Goal: Transaction & Acquisition: Obtain resource

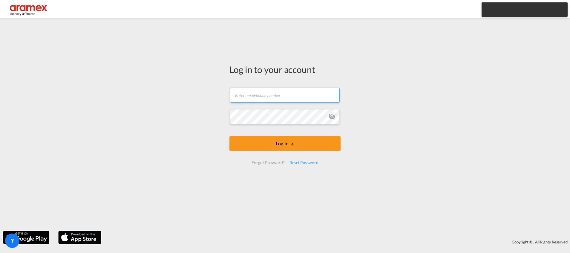
type input "[EMAIL_ADDRESS][DOMAIN_NAME]"
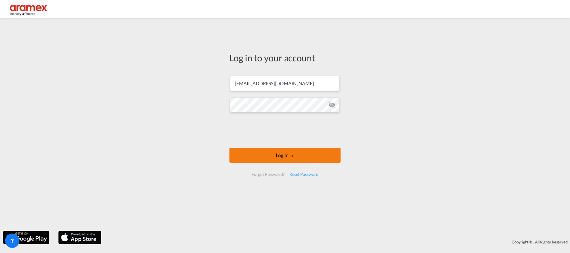
click at [285, 160] on button "Log In" at bounding box center [284, 155] width 111 height 15
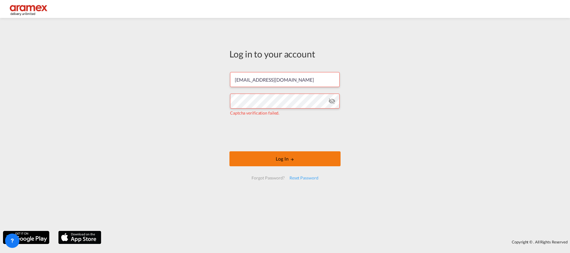
click at [257, 157] on button "Log In" at bounding box center [284, 158] width 111 height 15
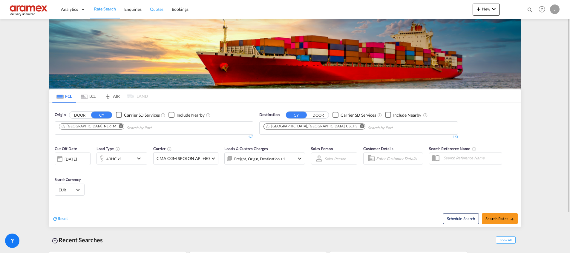
click at [159, 8] on span "Quotes" at bounding box center [156, 9] width 13 height 5
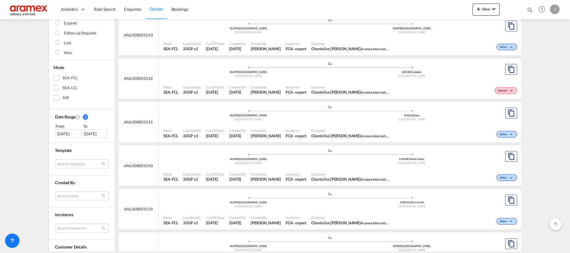
scroll to position [134, 0]
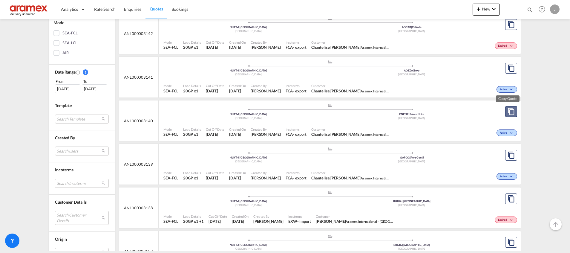
click at [508, 110] on md-icon "assets/icons/custom/copyQuote.svg" at bounding box center [511, 111] width 7 height 7
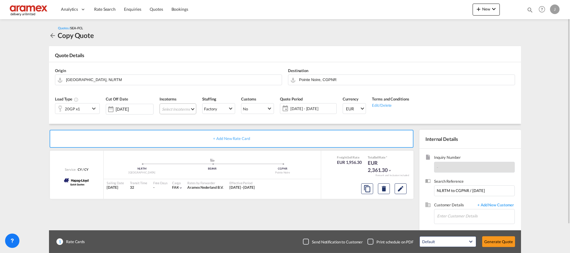
click at [182, 109] on md-select "Select Incoterms FCA - import Free Carrier FCA - export Free Carrier DAP - impo…" at bounding box center [178, 108] width 37 height 11
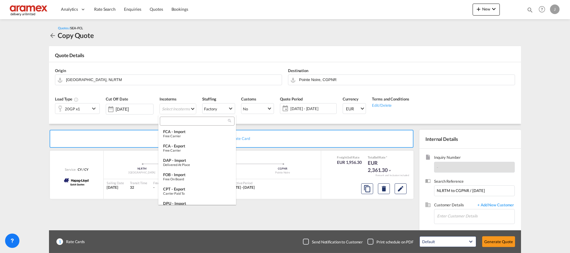
click at [175, 119] on input "search" at bounding box center [195, 120] width 66 height 5
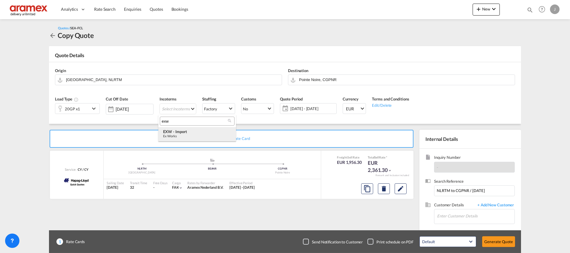
type input "exw"
click at [183, 135] on div "Ex Works" at bounding box center [197, 136] width 68 height 4
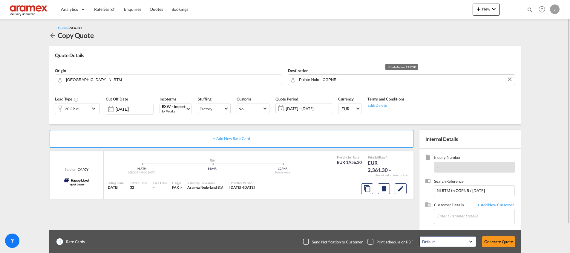
click at [303, 79] on input "Pointe Noire, CGPNR" at bounding box center [405, 79] width 213 height 10
click at [317, 80] on input "Pointe Noire, CGPNR" at bounding box center [405, 79] width 213 height 10
drag, startPoint x: 320, startPoint y: 79, endPoint x: 298, endPoint y: 80, distance: 21.6
click at [298, 80] on md-input-container "Pointe Noire, CGPNR" at bounding box center [401, 79] width 227 height 11
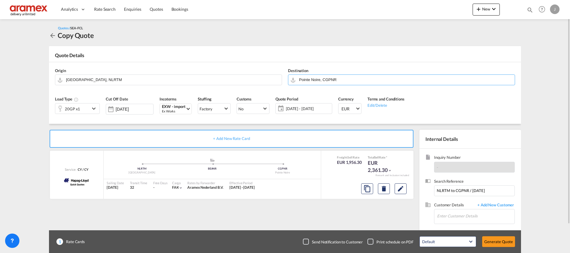
click at [35, 10] on img at bounding box center [29, 9] width 40 height 13
click at [158, 12] on link "Quotes" at bounding box center [156, 9] width 22 height 19
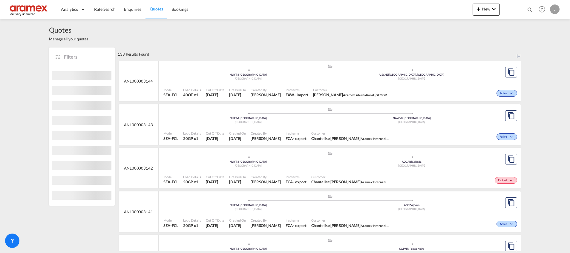
click at [103, 12] on link "Rate Search" at bounding box center [105, 9] width 30 height 19
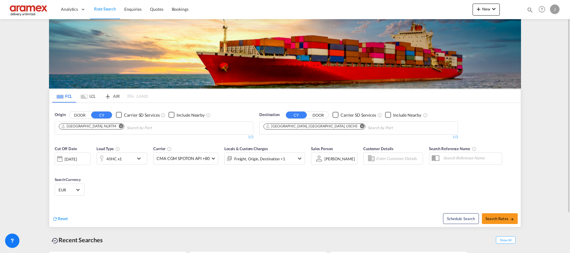
click at [356, 128] on button "Remove" at bounding box center [360, 127] width 9 height 6
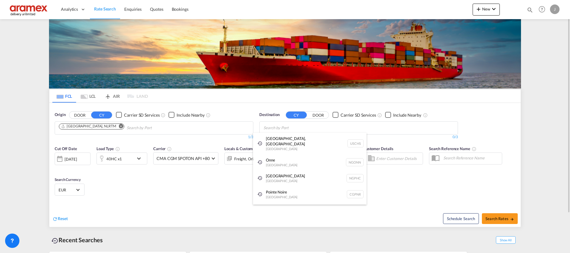
paste input "Pointe Noire"
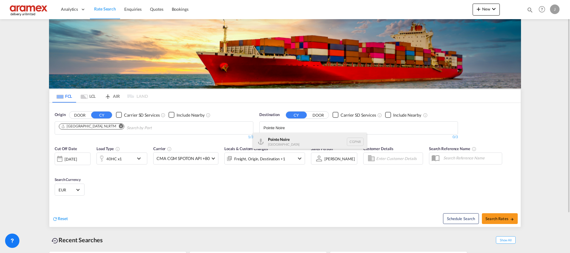
type input "Pointe Noire"
click at [296, 140] on div "Pointe Noire Congo CGPNR" at bounding box center [310, 142] width 114 height 18
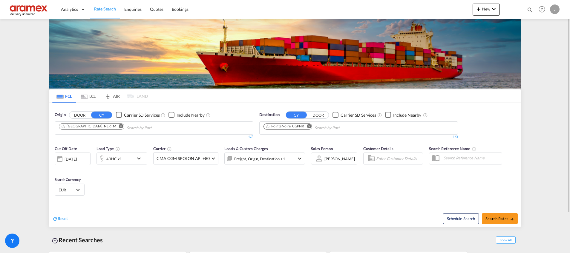
click at [127, 158] on div "40HC x1" at bounding box center [115, 158] width 37 height 12
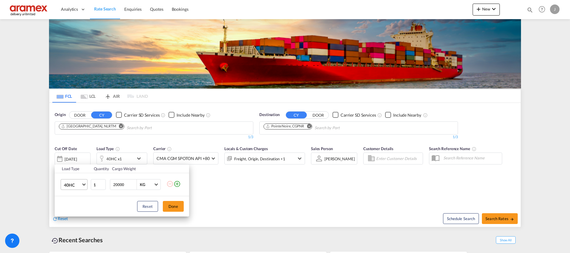
click at [77, 185] on span "40HC" at bounding box center [72, 185] width 17 height 6
click at [76, 157] on md-option "20GP" at bounding box center [79, 156] width 41 height 14
click at [172, 206] on button "Done" at bounding box center [173, 206] width 21 height 11
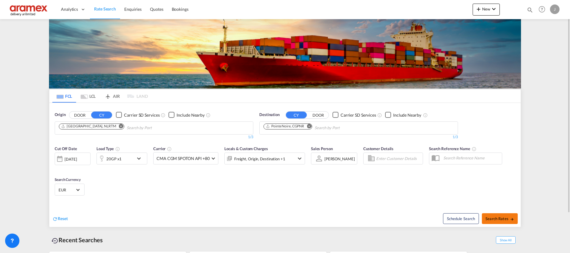
click at [496, 218] on span "Search Rates" at bounding box center [499, 218] width 29 height 5
type input "NLRTM to CGPNR / 17 Sep 2025"
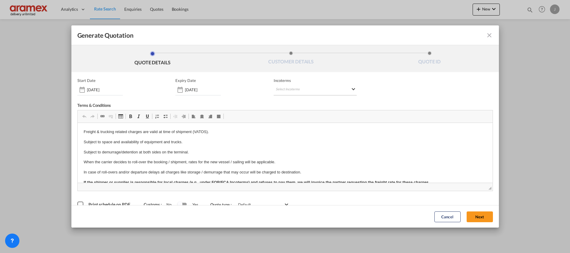
click at [291, 85] on md-select "Select Incoterms FCA - import Free Carrier FCA - export Free Carrier DAP - impo…" at bounding box center [315, 90] width 83 height 11
click at [289, 102] on input "search" at bounding box center [301, 101] width 55 height 5
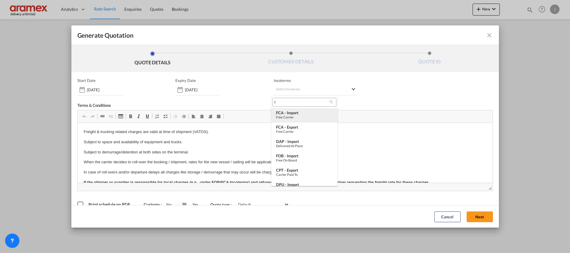
type input "f"
drag, startPoint x: 287, startPoint y: 120, endPoint x: 288, endPoint y: 133, distance: 12.9
click at [288, 133] on md-content "f FCA - import Free Carrier FCA - export Free Carrier FOB - import Free on Boar…" at bounding box center [304, 141] width 66 height 90
click at [292, 128] on div "FCA - export" at bounding box center [304, 127] width 57 height 5
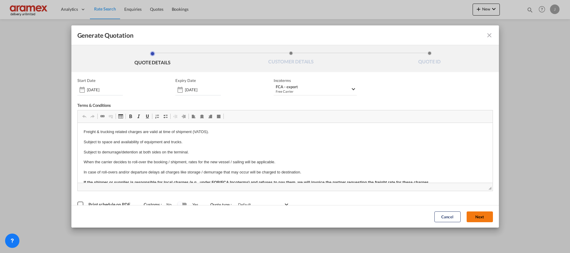
click at [470, 215] on button "Next" at bounding box center [480, 216] width 26 height 11
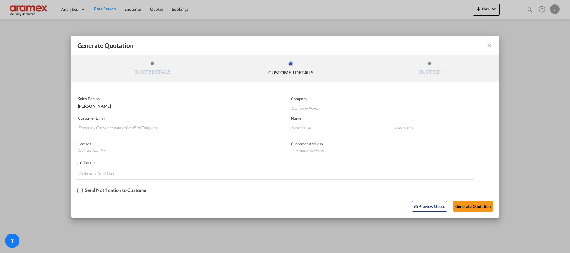
click at [110, 127] on input "Search by Customer Name/Email Id/Company" at bounding box center [176, 127] width 196 height 9
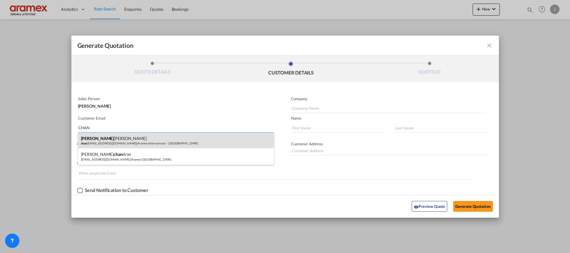
type input "CHAN"
click at [125, 142] on div "Chan telise de Bruyn chan telise@aramex.com | Aramex International – South Afri…" at bounding box center [176, 140] width 196 height 16
type input "Aramex International – South Africa"
type input "chantelise@aramex.com"
type input "Chantelise"
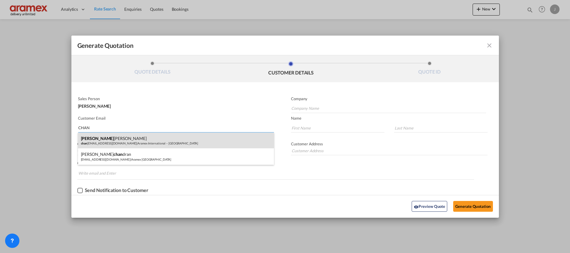
type input "de Bruyn"
type input "South Africa"
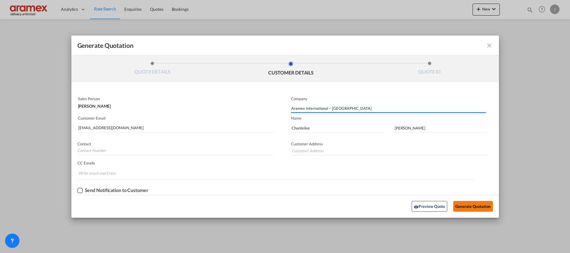
click at [471, 206] on button "Generate Quotation" at bounding box center [472, 206] width 39 height 11
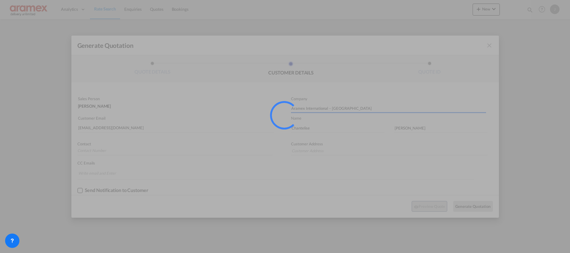
type input "South Africa"
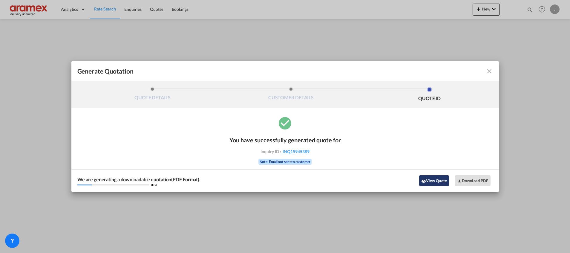
click at [440, 182] on button "View Quote" at bounding box center [434, 180] width 30 height 11
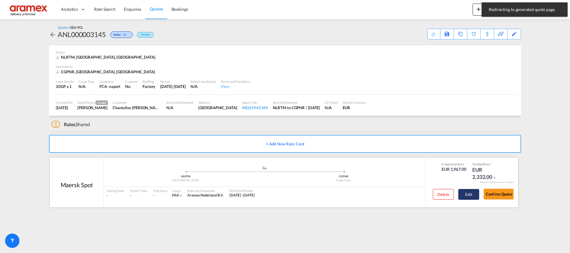
click at [469, 195] on button "Edit" at bounding box center [468, 194] width 21 height 11
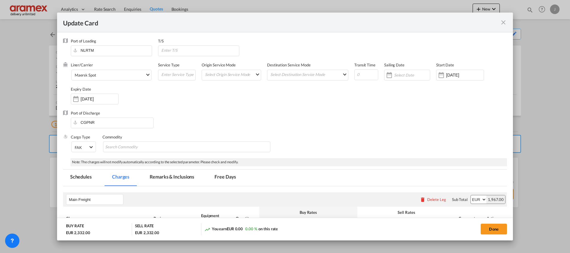
click at [168, 180] on md-tab-item "Remarks & Inclusions" at bounding box center [171, 177] width 59 height 16
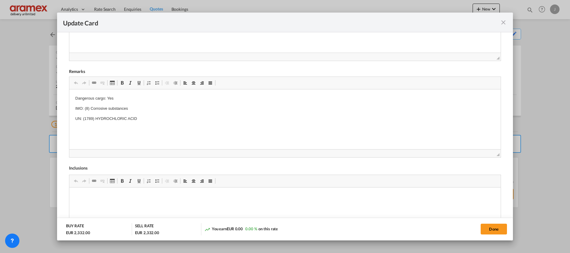
scroll to position [224, 0]
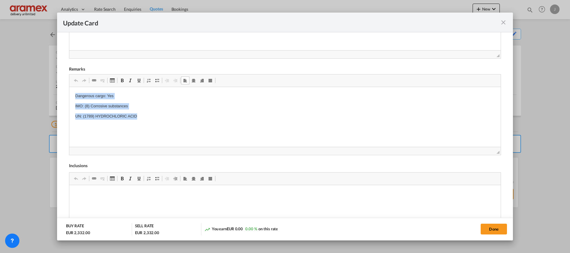
drag, startPoint x: 73, startPoint y: 96, endPoint x: 165, endPoint y: 125, distance: 95.4
click at [166, 117] on html "Dangerous cargo: Yes IMO: (8) Corrosive substances UN: (1789) HYDROCHLORIC ACID" at bounding box center [284, 102] width 431 height 30
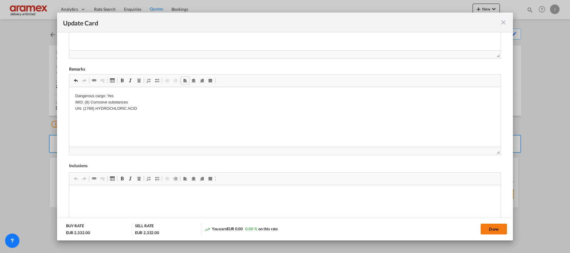
click at [488, 227] on button "Done" at bounding box center [494, 228] width 26 height 11
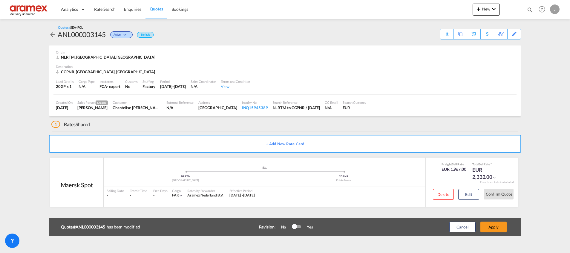
scroll to position [85, 0]
click at [488, 226] on button "Apply" at bounding box center [493, 226] width 26 height 11
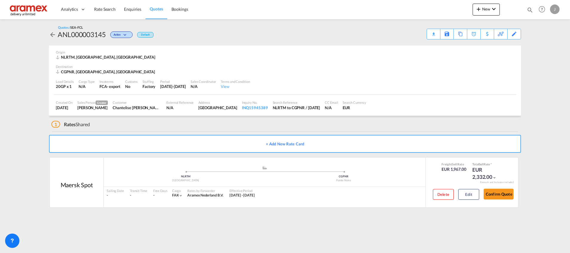
click at [64, 73] on div "CGPNR, Pointe Noire, Africa" at bounding box center [106, 71] width 101 height 5
copy div "CGPNR"
click at [430, 35] on div "Download Quote" at bounding box center [422, 34] width 30 height 10
click at [471, 193] on button "Edit" at bounding box center [468, 194] width 21 height 11
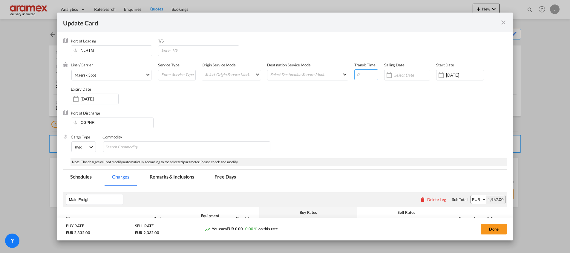
click at [361, 72] on input "Update Card Port ..." at bounding box center [366, 74] width 24 height 11
type input "44"
click at [341, 99] on div "Liner/Carrier Maersk Spot 2HM LOGISTICS D.O.O AAXL GLOBAL SHIPPING LINES LLC AB…" at bounding box center [289, 86] width 436 height 48
click at [497, 229] on button "Done" at bounding box center [494, 228] width 26 height 11
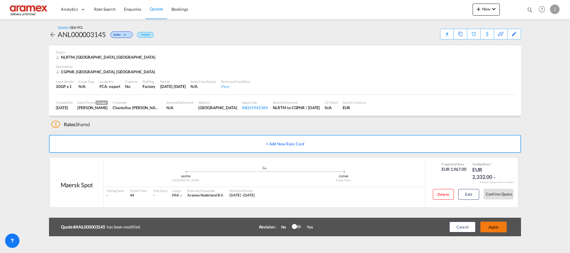
click at [498, 228] on button "Apply" at bounding box center [493, 226] width 26 height 11
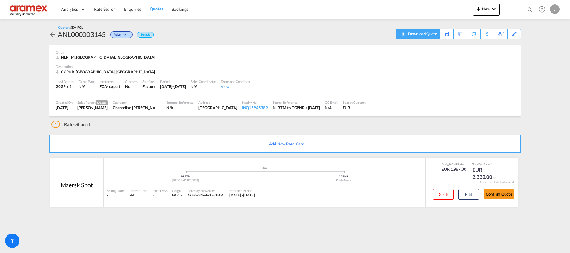
click at [430, 34] on div "Download Quote" at bounding box center [422, 34] width 30 height 10
click at [100, 11] on span "Rate Search" at bounding box center [105, 9] width 22 height 5
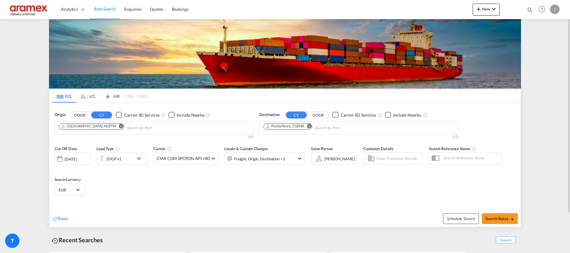
click at [310, 126] on md-icon "Remove" at bounding box center [309, 126] width 4 height 4
type input "Luanda"
click at [289, 139] on div "Luanda Angola AOLAD" at bounding box center [310, 142] width 114 height 18
click at [496, 215] on button "Search Rates" at bounding box center [500, 218] width 36 height 11
type input "NLRTM to AOLAD / 17 Sep 2025"
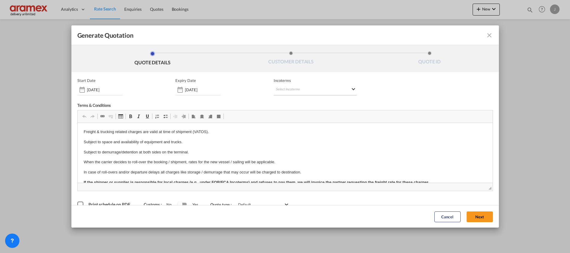
click at [287, 89] on md-select "Select Incoterms FCA - import Free Carrier FCA - export Free Carrier DAP - impo…" at bounding box center [315, 90] width 83 height 11
click at [280, 102] on input "search" at bounding box center [301, 101] width 55 height 5
type input "exw"
click at [297, 116] on div "Ex Works" at bounding box center [304, 117] width 57 height 4
click at [469, 214] on button "Next" at bounding box center [480, 216] width 26 height 11
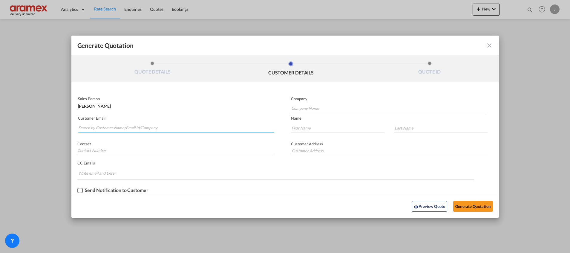
click at [102, 129] on input "Search by Customer Name/Email Id/Company" at bounding box center [176, 127] width 196 height 9
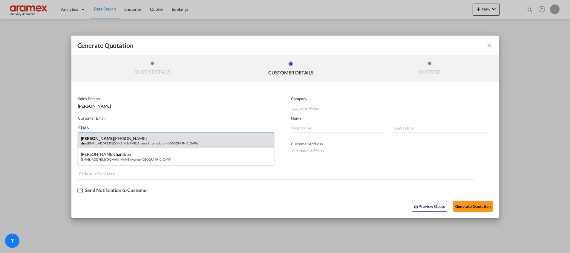
type input "CHAN"
click at [102, 137] on div "Chan telise de Bruyn chan telise@aramex.com | Aramex International – South Afri…" at bounding box center [176, 140] width 196 height 16
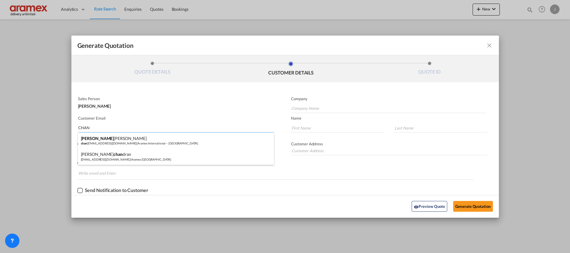
type input "Aramex International – South Africa"
type input "chantelise@aramex.com"
type input "Chantelise"
type input "de Bruyn"
type input "South Africa"
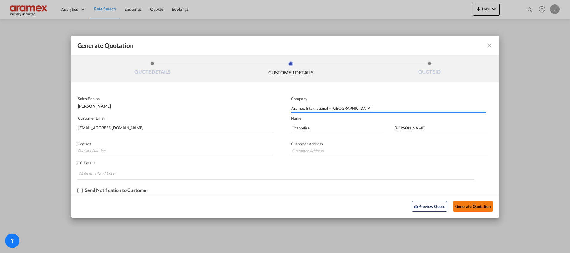
click at [466, 203] on button "Generate Quotation" at bounding box center [472, 206] width 39 height 11
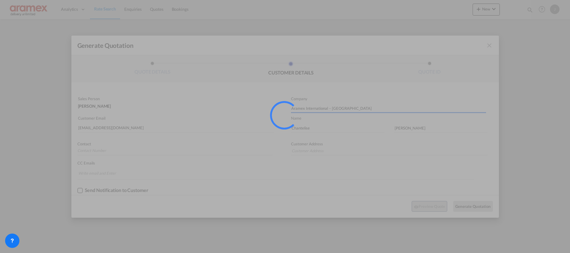
type input "South Africa"
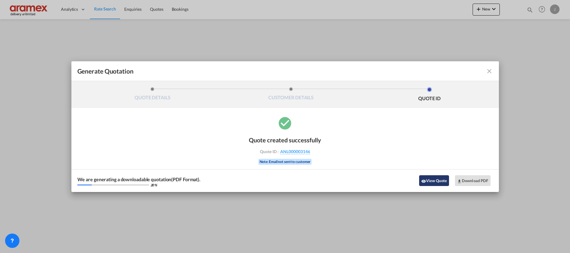
click at [431, 179] on button "View Quote" at bounding box center [434, 180] width 30 height 11
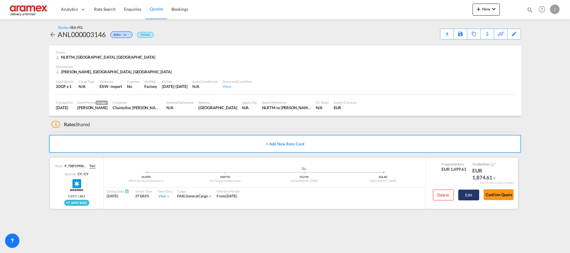
click at [470, 194] on button "Edit" at bounding box center [468, 194] width 21 height 11
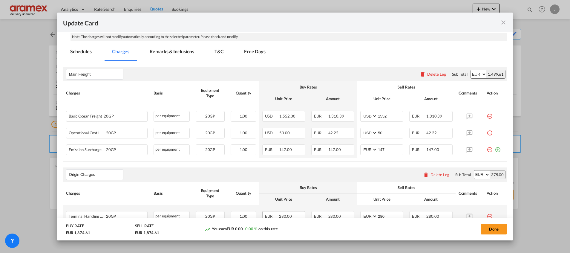
scroll to position [119, 0]
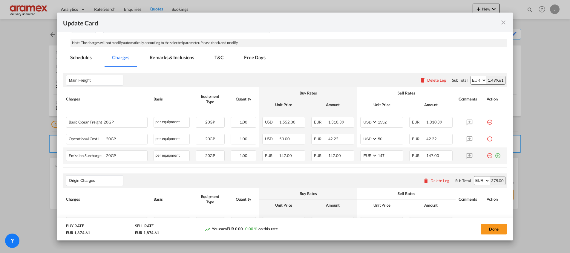
click at [495, 154] on md-icon "icon-plus-circle-outline green-400-fg" at bounding box center [498, 153] width 6 height 6
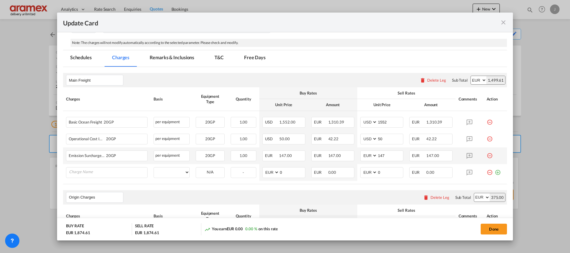
click at [187, 61] on md-tab-item "Remarks & Inclusions" at bounding box center [171, 58] width 59 height 16
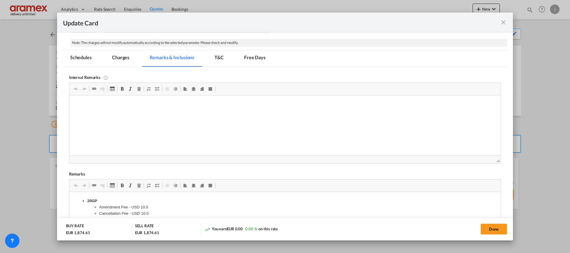
scroll to position [254, 0]
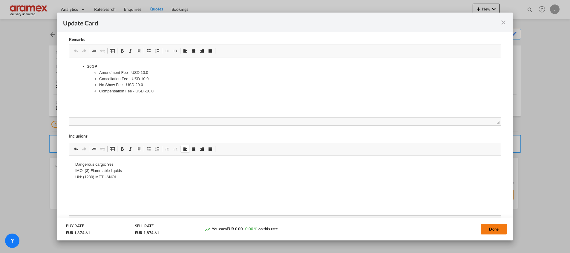
click at [499, 226] on button "Done" at bounding box center [494, 228] width 26 height 11
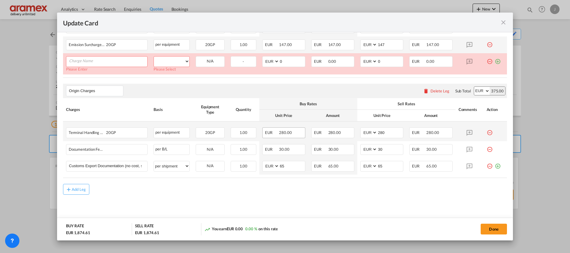
scroll to position [140, 0]
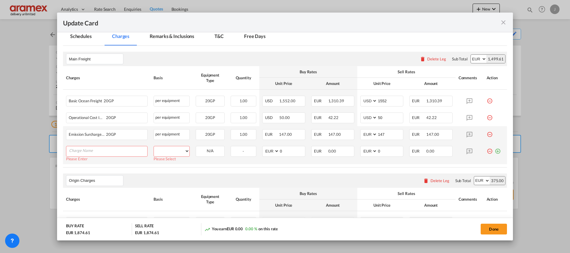
click at [487, 150] on md-icon "icon-minus-circle-outline red-400-fg" at bounding box center [490, 149] width 6 height 6
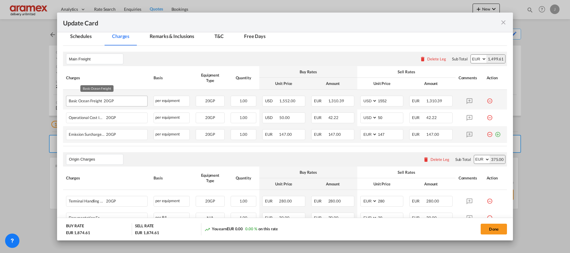
click at [89, 101] on div "Basic Ocean Freight 20GP" at bounding box center [97, 99] width 57 height 7
copy span "Basic Ocean Freight"
click at [487, 100] on md-icon "icon-minus-circle-outline red-400-fg" at bounding box center [490, 99] width 6 height 6
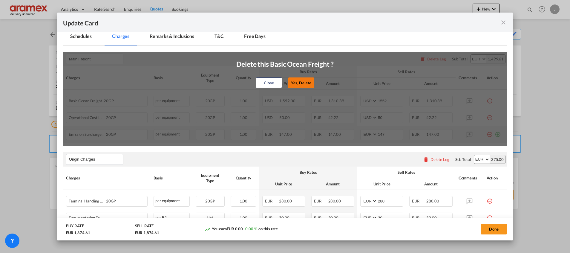
click at [298, 82] on button "Yes, Delete" at bounding box center [301, 82] width 26 height 11
type input "50"
select select "string:EUR"
type input "147"
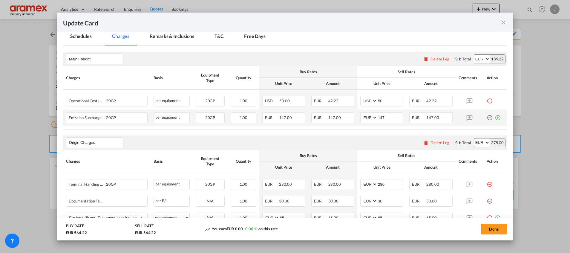
click at [495, 117] on md-icon "icon-plus-circle-outline green-400-fg" at bounding box center [498, 115] width 6 height 6
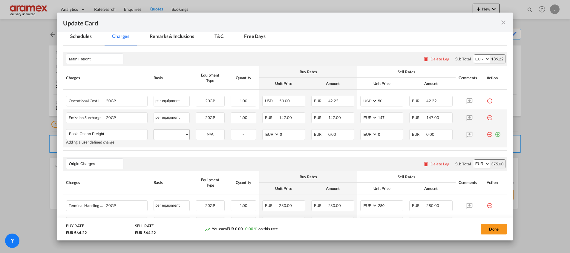
type input "Basic Ocean Freight"
click at [170, 132] on select "per equipment per container per B/L per shipping bill per shipment % on freight…" at bounding box center [172, 134] width 36 height 10
select select "per equipment"
click at [154, 129] on select "per equipment per container per B/L per shipping bill per shipment % on freight…" at bounding box center [172, 134] width 36 height 10
click at [209, 136] on select "20GP" at bounding box center [210, 134] width 28 height 8
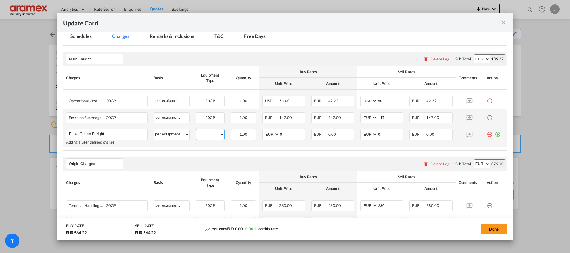
select select "20GP"
click at [196, 130] on select "20GP" at bounding box center [210, 134] width 28 height 8
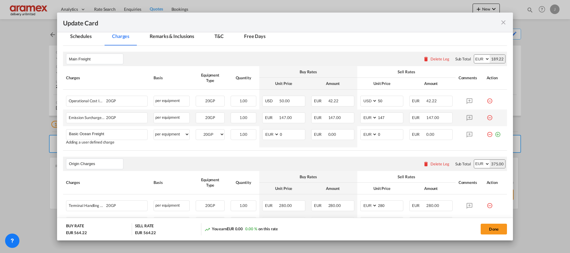
click at [178, 35] on md-tab-item "Remarks & Inclusions" at bounding box center [171, 37] width 59 height 16
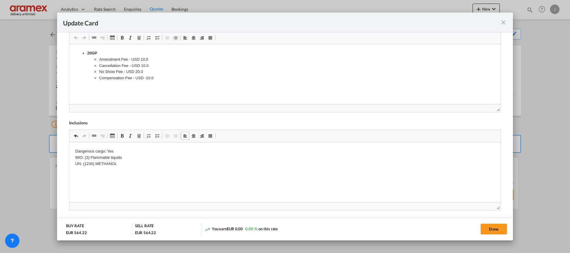
scroll to position [132, 0]
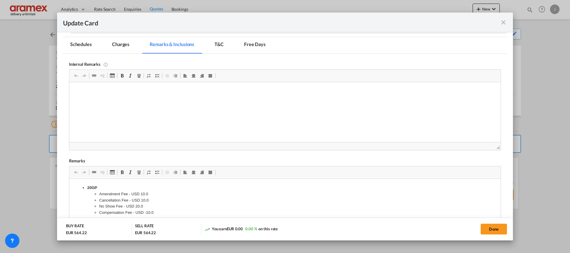
click at [120, 47] on md-tab-item "Charges" at bounding box center [121, 45] width 32 height 16
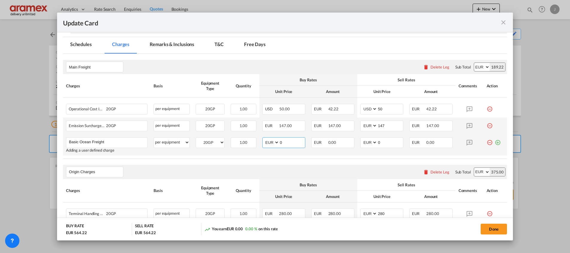
click at [284, 144] on input "0" at bounding box center [292, 141] width 26 height 9
paste input "1775"
type input "1775"
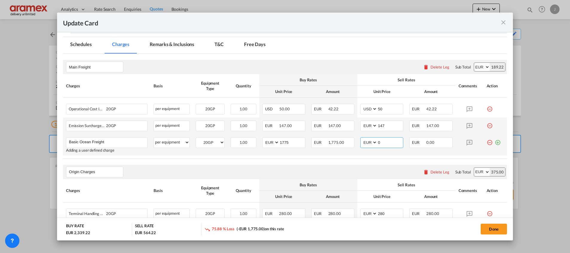
click at [390, 142] on input "0" at bounding box center [390, 141] width 26 height 9
paste input "1775"
type input "1775"
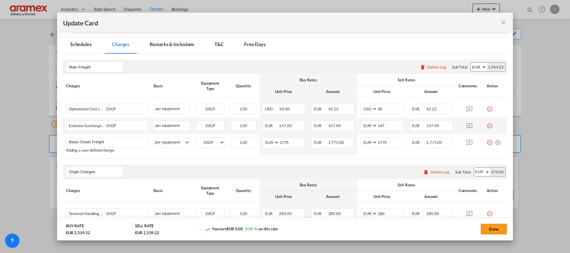
click at [367, 159] on rate-modification "Main Freight Please enter leg name Leg Name Already Exists Delete Leg Sub Total…" at bounding box center [285, 165] width 444 height 222
click at [495, 141] on md-icon "icon-plus-circle-outline green-400-fg" at bounding box center [498, 140] width 6 height 6
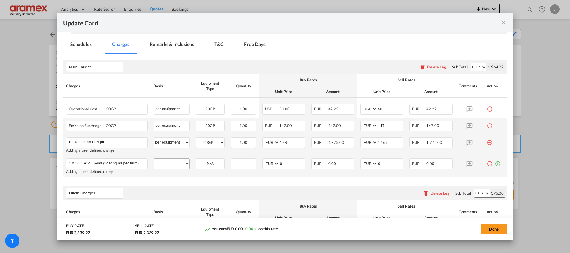
type input ""IMO CLASS 3-vas (floating as per tariff)""
drag, startPoint x: 176, startPoint y: 164, endPoint x: 177, endPoint y: 158, distance: 5.8
click at [176, 164] on select "per equipment per container per B/L per shipping bill per shipment % on freight…" at bounding box center [172, 164] width 36 height 10
select select "per equipment"
click at [154, 159] on select "per equipment per container per B/L per shipping bill per shipment % on freight…" at bounding box center [172, 164] width 36 height 10
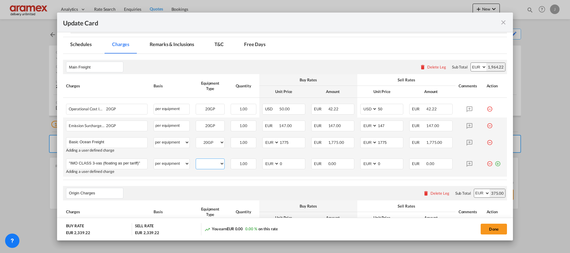
drag, startPoint x: 214, startPoint y: 163, endPoint x: 214, endPoint y: 167, distance: 4.5
click at [214, 163] on select "20GP" at bounding box center [210, 164] width 28 height 8
select select "20GP"
click at [196, 160] on select "20GP" at bounding box center [210, 164] width 28 height 8
drag, startPoint x: 272, startPoint y: 163, endPoint x: 254, endPoint y: 161, distance: 18.0
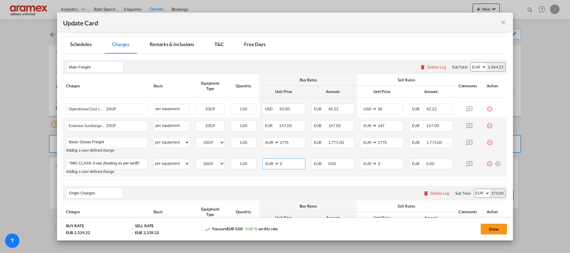
click at [255, 161] on tr ""IMO CLASS 3-vas (floating as per tariff)" Please Enter User Defined Charges Ca…" at bounding box center [285, 165] width 444 height 21
type input "125"
click at [381, 161] on input "0" at bounding box center [390, 163] width 26 height 9
drag, startPoint x: 385, startPoint y: 161, endPoint x: 359, endPoint y: 162, distance: 26.6
click at [360, 162] on md-input-container "AED AFN ALL AMD ANG AOA ARS AUD AWG AZN BAM BBD BDT BGN BHD BIF BMD BND BOB BRL…" at bounding box center [381, 163] width 43 height 11
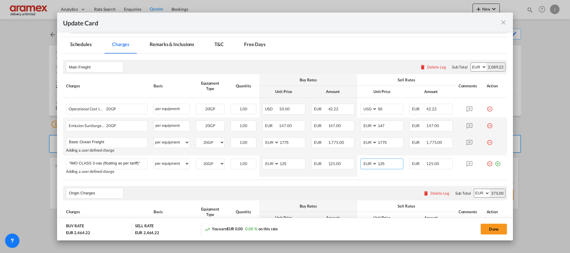
type input "125"
click at [327, 179] on table "Charges Basis Equipment Type Quantity Buy Rates Sell Rates Comments Action Unit…" at bounding box center [285, 126] width 444 height 105
click at [303, 186] on div "Origin Charges Please enter leg name Leg Name Already Exists Delete Leg Sub Tot…" at bounding box center [285, 193] width 444 height 14
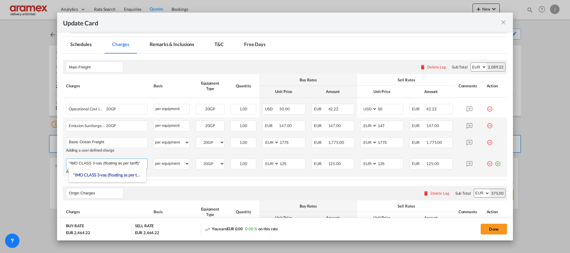
click at [141, 163] on input ""IMO CLASS 3-vas (floating as per tariff)"" at bounding box center [108, 163] width 78 height 9
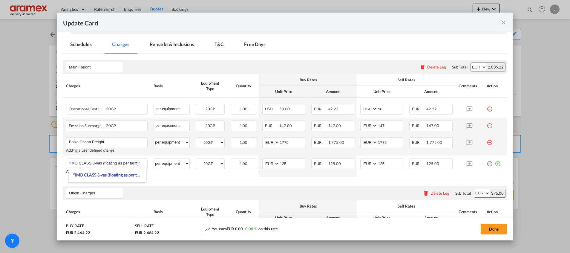
click at [279, 177] on table "Charges Basis Equipment Type Quantity Buy Rates Sell Rates Comments Action Unit…" at bounding box center [285, 126] width 444 height 105
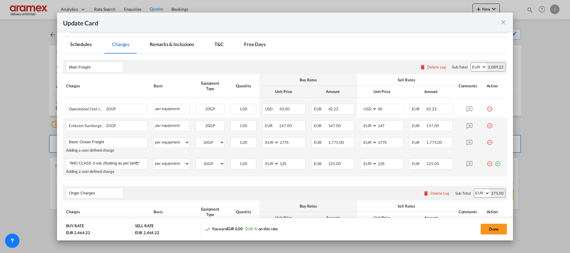
scroll to position [222, 0]
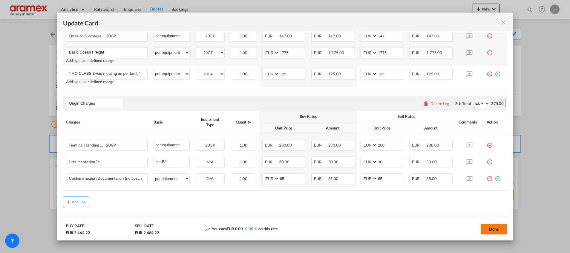
click at [488, 226] on button "Done" at bounding box center [494, 228] width 26 height 11
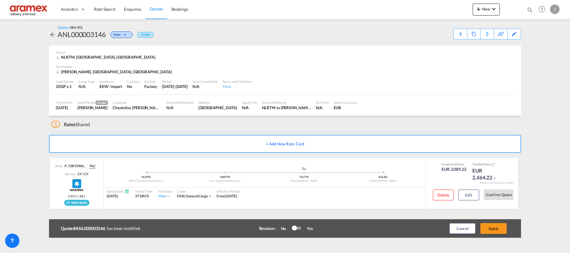
click at [488, 226] on button "Apply" at bounding box center [493, 228] width 26 height 11
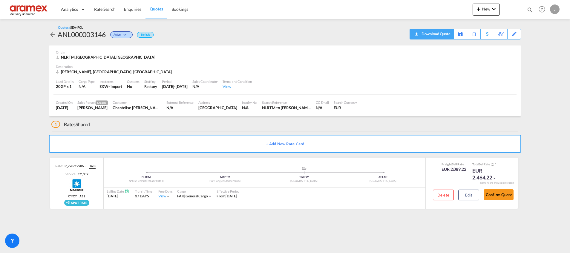
click at [444, 33] on div "Download Quote" at bounding box center [435, 34] width 30 height 10
click at [463, 192] on button "Edit" at bounding box center [468, 194] width 21 height 11
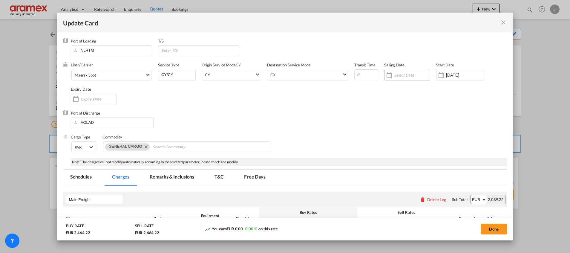
click at [404, 75] on input "Update Card Port ..." at bounding box center [412, 75] width 36 height 5
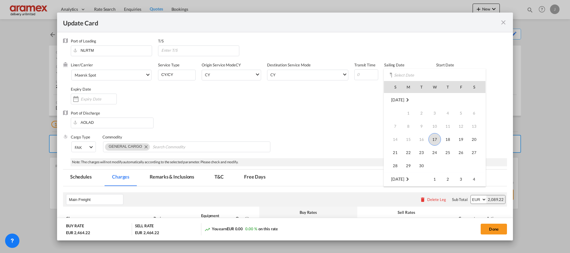
click at [434, 142] on span "17" at bounding box center [434, 139] width 13 height 13
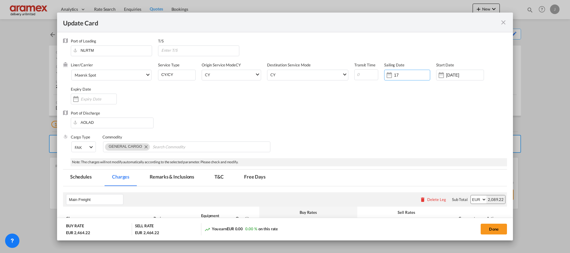
type input "1"
click at [452, 73] on input "[DATE]" at bounding box center [465, 75] width 38 height 5
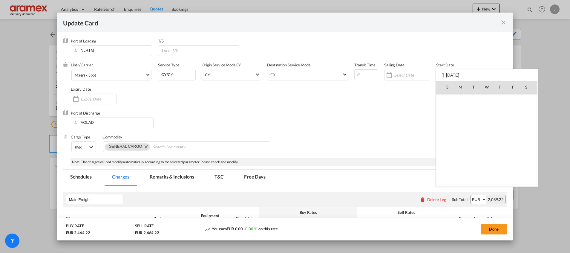
scroll to position [138370, 0]
click at [489, 140] on span "17" at bounding box center [486, 139] width 13 height 13
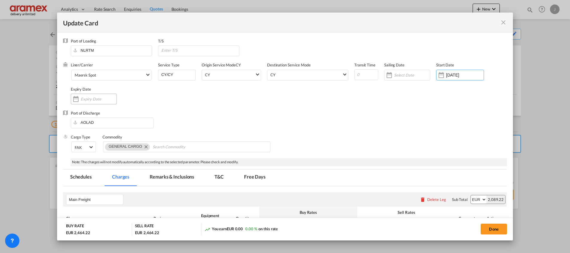
click at [85, 97] on input "Update Card Port ..." at bounding box center [99, 98] width 36 height 5
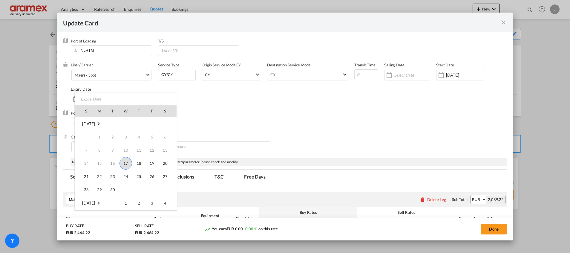
scroll to position [90, 0]
drag, startPoint x: 150, startPoint y: 165, endPoint x: 138, endPoint y: 170, distance: 12.5
click at [138, 170] on tr "26 27 28 29 30 31" at bounding box center [126, 165] width 102 height 13
click at [150, 167] on span "31" at bounding box center [152, 166] width 12 height 12
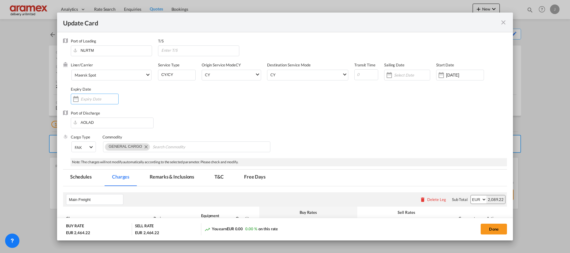
type input "31 Oct 2025"
click at [336, 143] on div "Cargo Type FAK FAK GCR GDSM General Cargo Hazardous Cargo Ambient Foodstuff Chi…" at bounding box center [289, 146] width 436 height 24
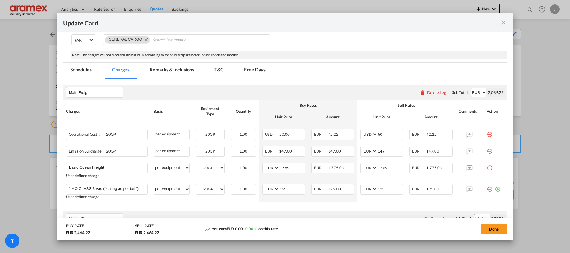
scroll to position [134, 0]
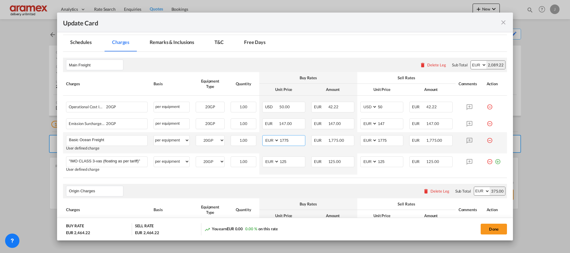
click at [281, 142] on input "1775" at bounding box center [292, 139] width 26 height 9
paste input "99"
type input "1799"
click at [389, 141] on input "1775" at bounding box center [390, 139] width 26 height 9
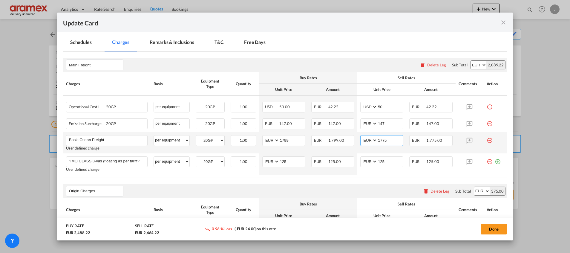
click at [389, 141] on input "1775" at bounding box center [390, 139] width 26 height 9
paste input "99"
type input "1799"
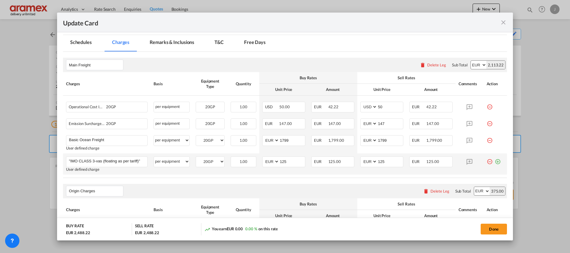
click at [365, 170] on td "AED AFN ALL AMD ANG AOA ARS AUD AWG AZN BAM BBD BDT BGN BHD BIF BMD BND BOB BRL…" at bounding box center [381, 163] width 49 height 21
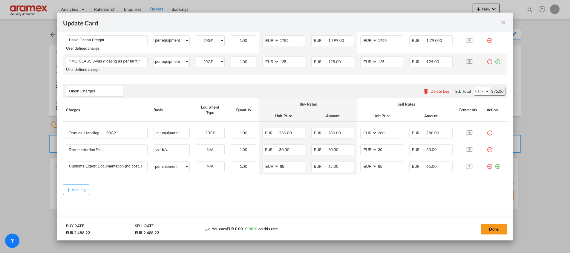
scroll to position [234, 0]
click at [498, 228] on button "Done" at bounding box center [494, 228] width 26 height 11
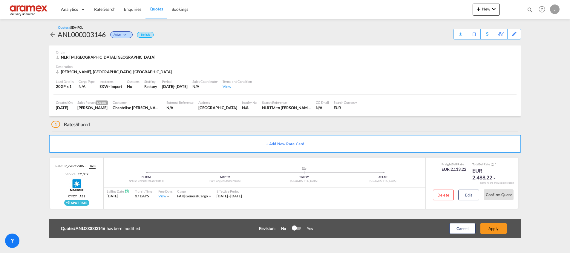
click at [498, 228] on button "Apply" at bounding box center [493, 228] width 26 height 11
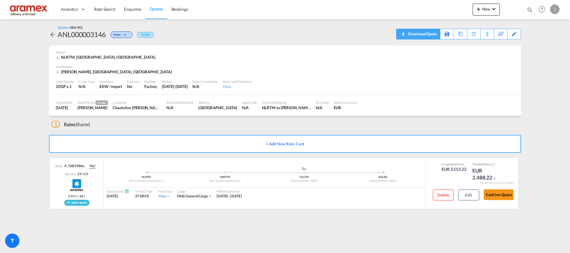
click at [427, 33] on div "Download Quote" at bounding box center [422, 34] width 30 height 10
click at [464, 194] on button "Edit" at bounding box center [468, 194] width 21 height 11
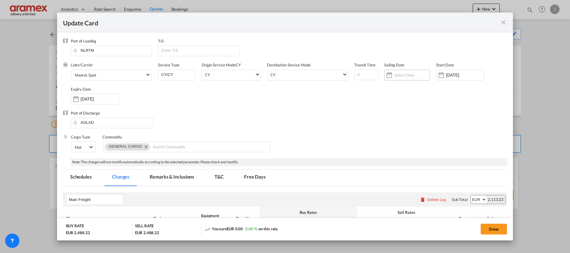
click at [395, 75] on input "Update Card Port ..." at bounding box center [412, 75] width 36 height 5
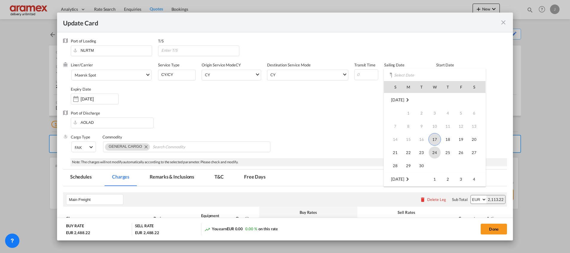
click at [439, 149] on span "24" at bounding box center [435, 152] width 12 height 12
type input "24 Sep 2025"
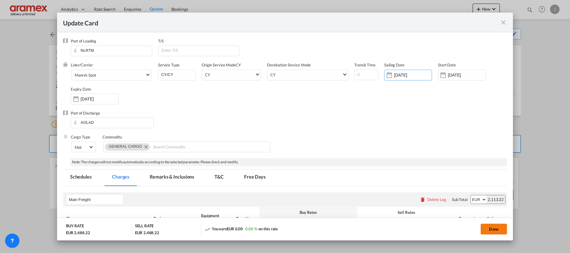
click at [495, 229] on button "Done" at bounding box center [494, 228] width 26 height 11
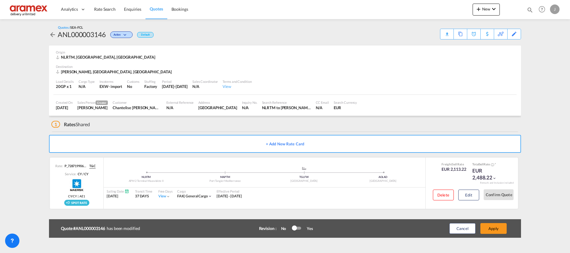
click at [495, 229] on button "Apply" at bounding box center [493, 228] width 26 height 11
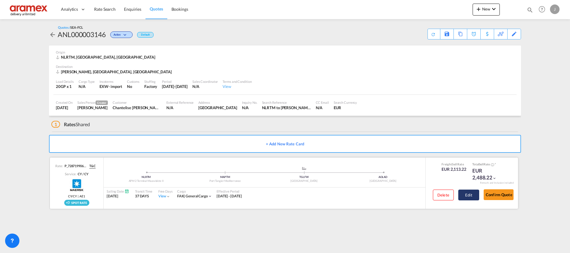
click at [467, 193] on button "Edit" at bounding box center [468, 194] width 21 height 11
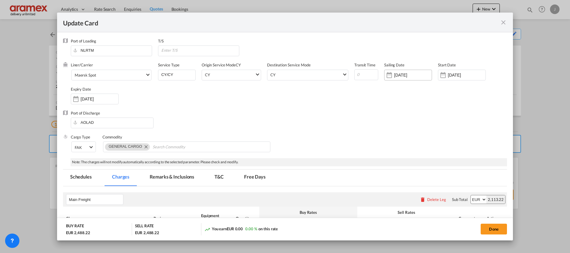
click at [416, 73] on input "24 Sep 2025" at bounding box center [413, 75] width 38 height 5
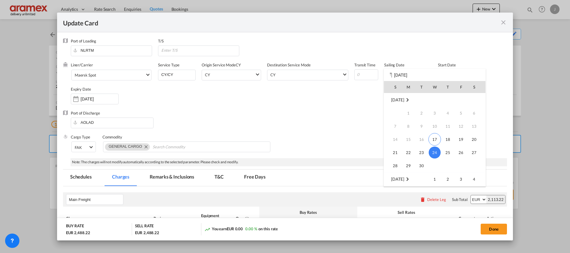
click at [330, 130] on div at bounding box center [285, 126] width 570 height 253
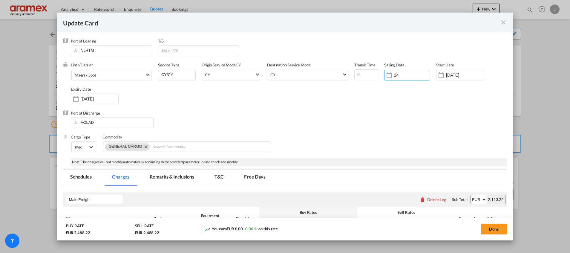
type input "2"
click at [359, 75] on input "Update Card Port ..." at bounding box center [366, 74] width 24 height 11
type input "37"
click at [347, 112] on div "Port of Discharge AOLAD" at bounding box center [285, 122] width 444 height 24
click at [493, 228] on button "Done" at bounding box center [494, 228] width 26 height 11
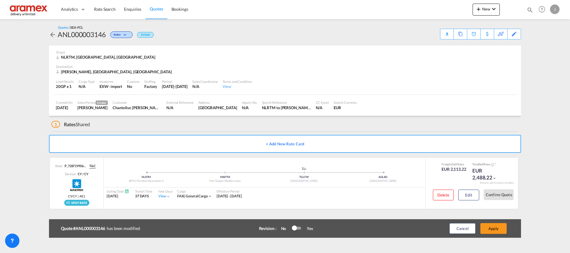
click at [493, 228] on button "Apply" at bounding box center [493, 228] width 26 height 11
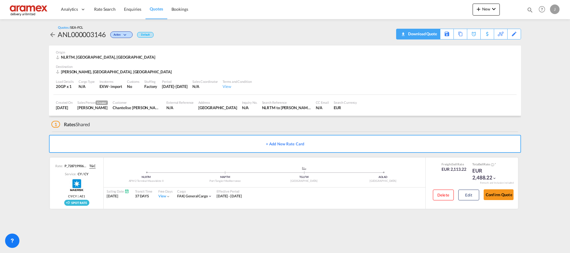
click at [433, 32] on div "Download Quote" at bounding box center [422, 34] width 30 height 10
click at [478, 189] on button "Edit" at bounding box center [468, 194] width 21 height 11
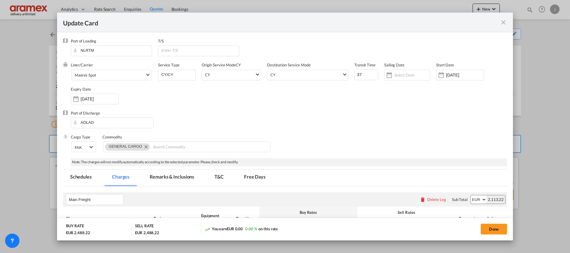
click at [474, 193] on div "Port of Loading NLRTM T/S Liner/Carrier Maersk Spot 2HM LOGISTICS D.O.O AAXL GL…" at bounding box center [285, 253] width 444 height 431
click at [402, 73] on input "Update Card Port ..." at bounding box center [412, 75] width 36 height 5
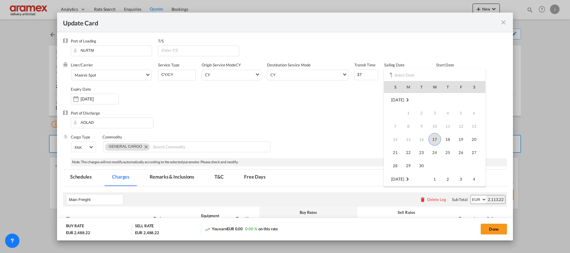
click at [388, 74] on div "S M T W T F S Sep 2025 1 2 3 4 5 6 7 8 9 10 11 12 13 14 15 16 17 18 19 20 21 22…" at bounding box center [435, 128] width 102 height 118
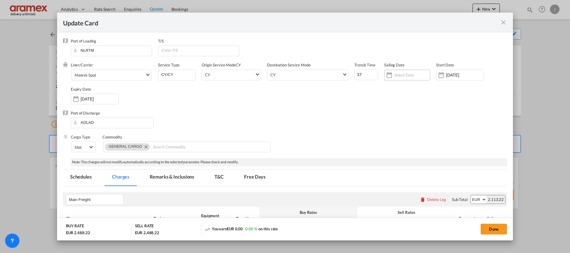
click at [384, 76] on div "Update Card Port ..." at bounding box center [389, 75] width 10 height 12
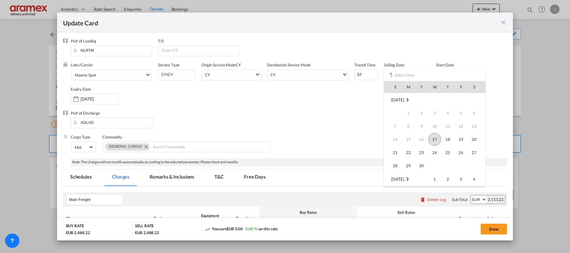
click at [383, 76] on div at bounding box center [285, 126] width 570 height 253
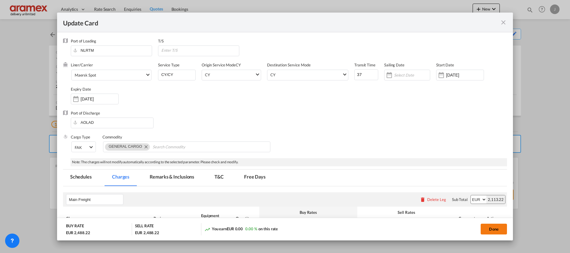
click at [490, 229] on button "Done" at bounding box center [494, 228] width 26 height 11
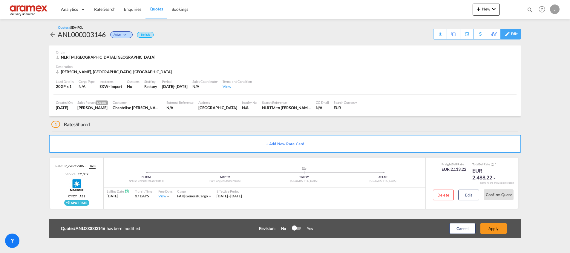
click at [510, 31] on div "Edit" at bounding box center [510, 34] width 21 height 11
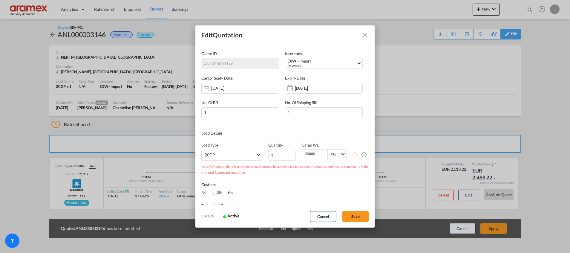
scroll to position [0, 0]
click at [358, 214] on button "Save" at bounding box center [355, 216] width 26 height 11
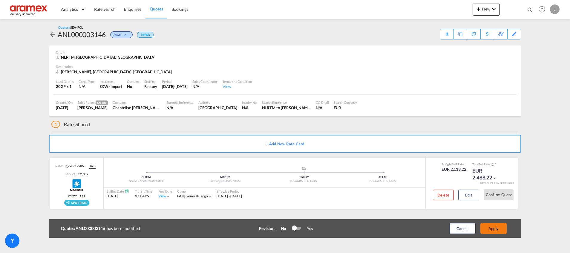
click at [494, 227] on button "Apply" at bounding box center [493, 228] width 26 height 11
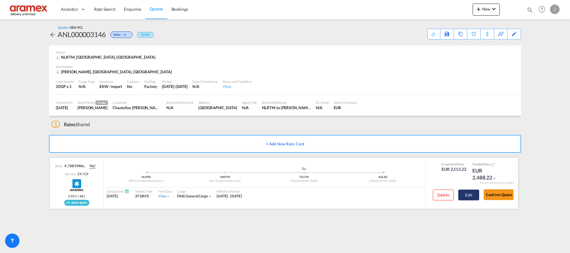
click at [464, 193] on button "Edit" at bounding box center [468, 194] width 21 height 11
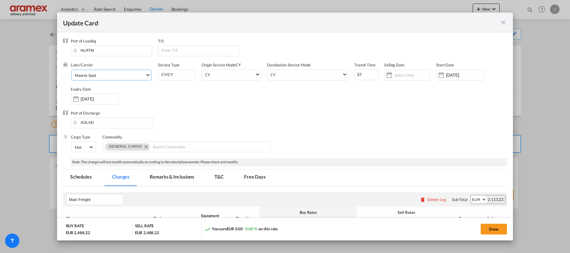
click at [105, 73] on span "Maersk Spot" at bounding box center [110, 75] width 70 height 5
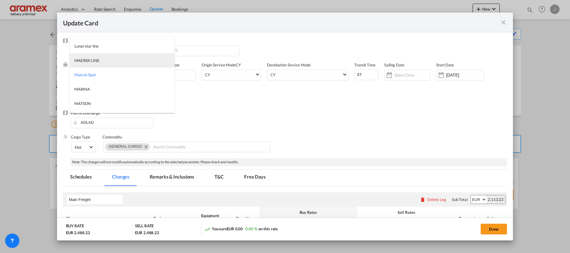
click at [105, 61] on md-option "MAERSK LINE" at bounding box center [122, 60] width 105 height 14
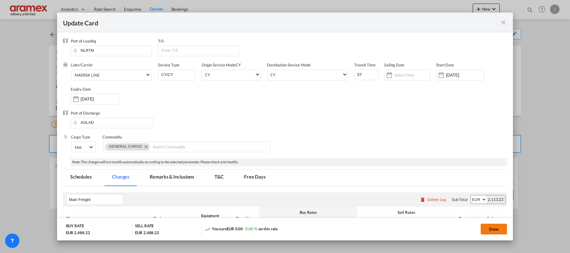
click at [492, 226] on button "Done" at bounding box center [494, 228] width 26 height 11
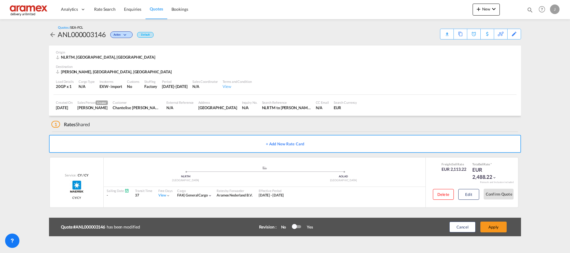
click at [492, 226] on button "Apply" at bounding box center [493, 226] width 26 height 11
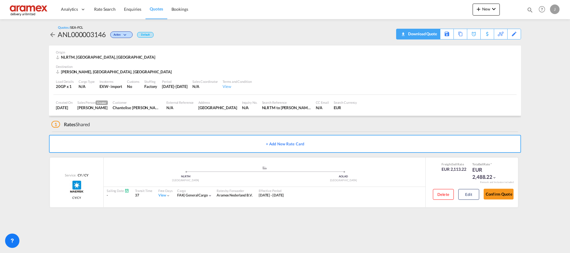
click at [430, 36] on div "Download Quote" at bounding box center [422, 34] width 30 height 10
click at [155, 9] on span "Quotes" at bounding box center [156, 8] width 13 height 5
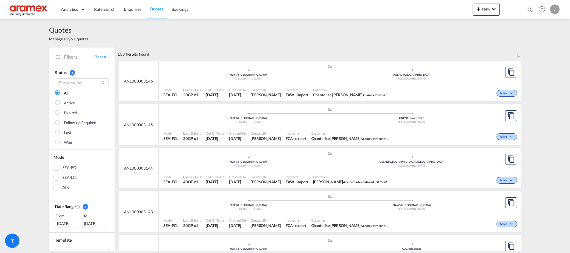
click at [389, 126] on div ".a{fill:#aaa8ad;} .a{fill:#aaa8ad;} NLRTM | Rotterdam Netherlands CGPNR | Point…" at bounding box center [329, 116] width 333 height 19
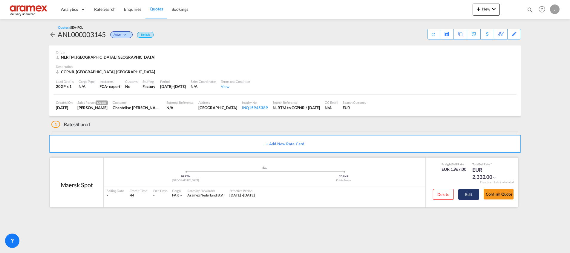
click at [469, 190] on button "Edit" at bounding box center [468, 194] width 21 height 11
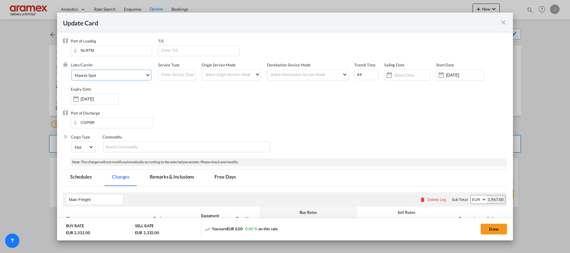
click at [101, 75] on span "Maersk Spot" at bounding box center [110, 75] width 70 height 5
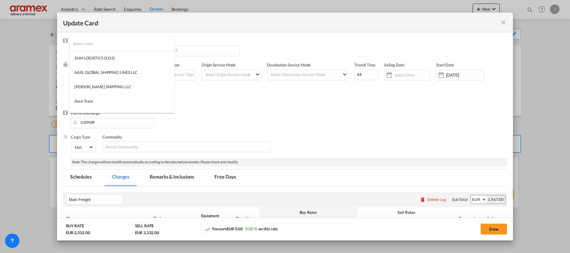
scroll to position [715, 0]
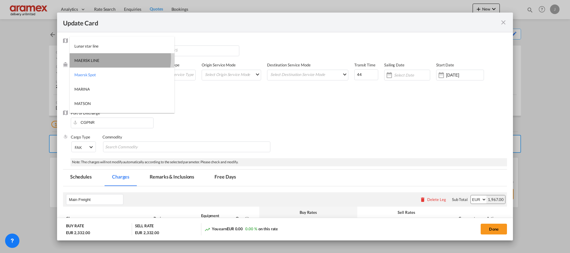
click at [106, 58] on md-option "MAERSK LINE" at bounding box center [122, 60] width 105 height 14
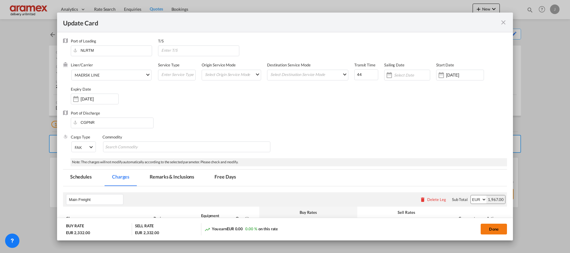
click at [490, 224] on button "Done" at bounding box center [494, 228] width 26 height 11
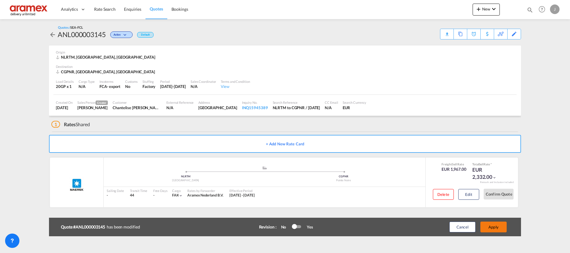
click at [493, 225] on button "Apply" at bounding box center [493, 226] width 26 height 11
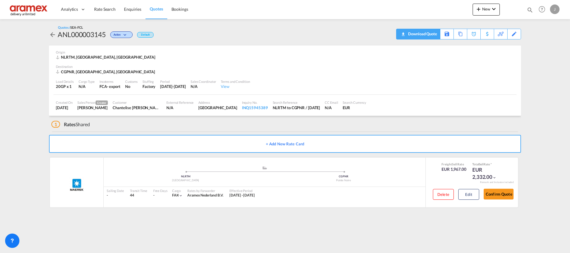
click at [430, 32] on div "Download Quote" at bounding box center [422, 34] width 30 height 10
click at [146, 4] on link "Quotes" at bounding box center [156, 9] width 22 height 19
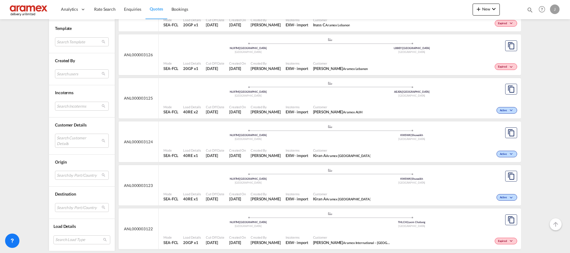
scroll to position [941, 0]
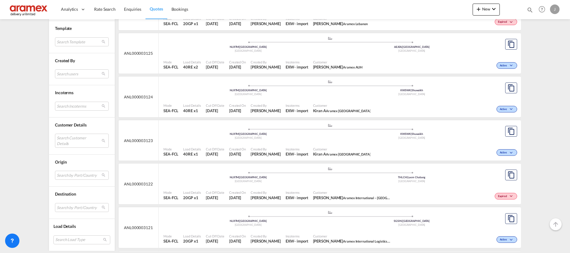
click at [297, 57] on div "Incoterms EXW - import" at bounding box center [296, 64] width 27 height 15
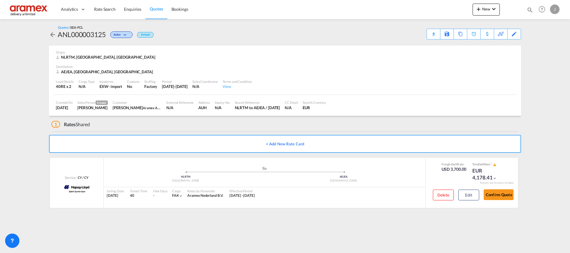
click at [159, 7] on span "Quotes" at bounding box center [156, 8] width 13 height 5
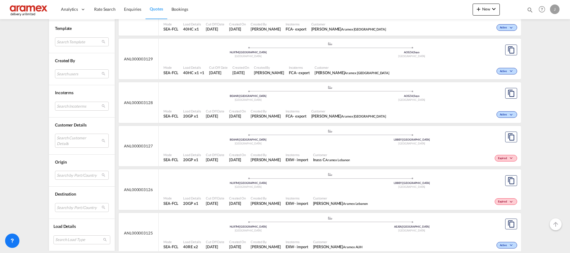
scroll to position [807, 0]
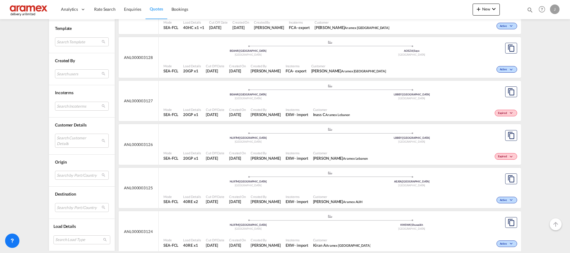
click at [311, 174] on div ".a{fill:#aaa8ad;} .a{fill:#aaa8ad;}" at bounding box center [330, 174] width 164 height 6
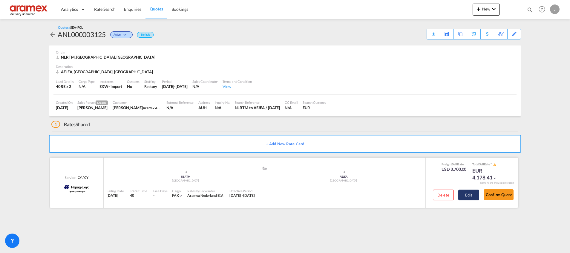
click at [469, 197] on button "Edit" at bounding box center [468, 194] width 21 height 11
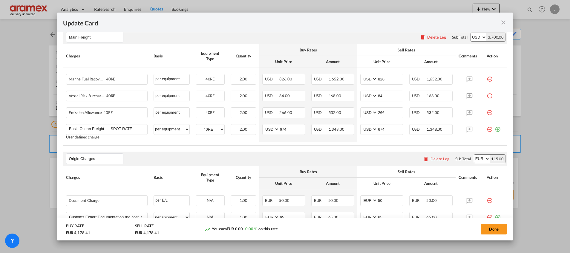
scroll to position [179, 0]
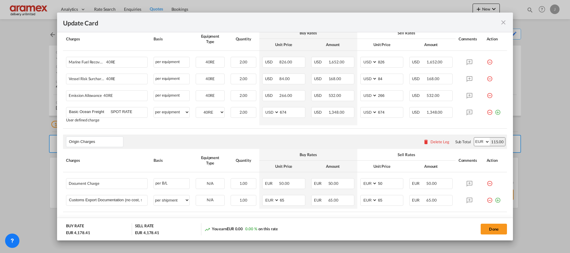
click at [504, 23] on md-icon "icon-close fg-AAA8AD m-0 pointer" at bounding box center [503, 22] width 7 height 7
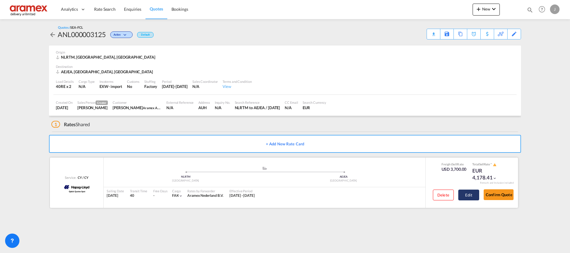
click at [471, 195] on button "Edit" at bounding box center [468, 194] width 21 height 11
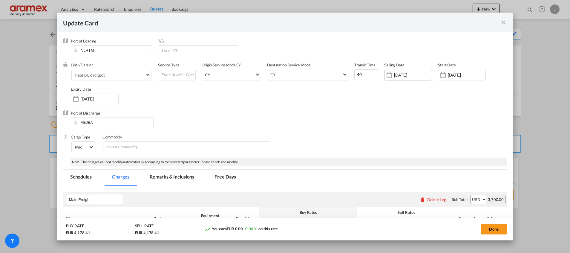
click at [403, 75] on input "20 Sep 2025" at bounding box center [413, 75] width 38 height 5
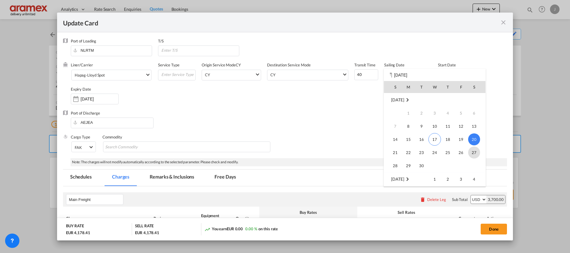
click at [473, 152] on span "27" at bounding box center [474, 152] width 12 height 12
type input "[DATE]"
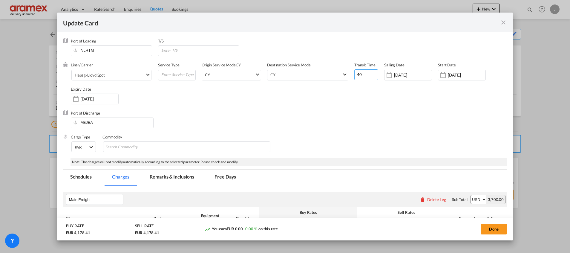
drag, startPoint x: 358, startPoint y: 74, endPoint x: 348, endPoint y: 74, distance: 10.8
click at [348, 74] on div "Liner/Carrier Hapag-Lloyd Spot 2HM LOGISTICS D.O.O AAXL GLOBAL SHIPPING LINES L…" at bounding box center [289, 86] width 436 height 48
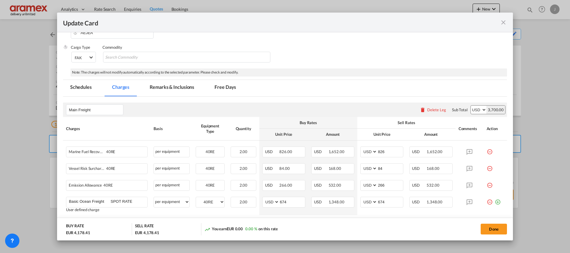
scroll to position [134, 0]
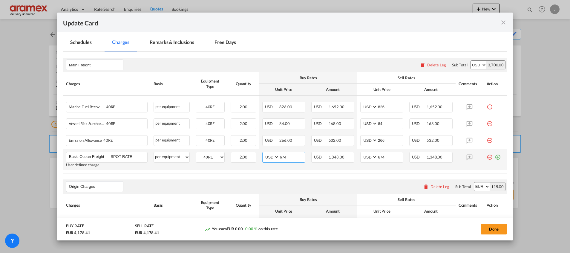
click at [280, 157] on input "674" at bounding box center [292, 156] width 26 height 9
paste input "537"
type input "537"
click at [382, 159] on input "674" at bounding box center [390, 156] width 26 height 9
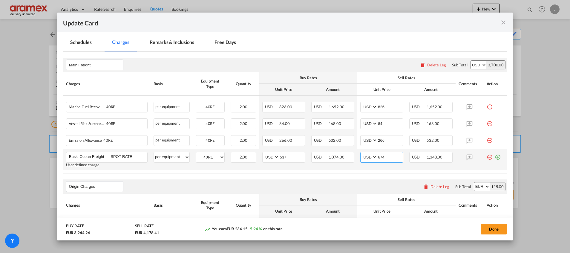
click at [382, 159] on input "674" at bounding box center [390, 156] width 26 height 9
paste input "537"
type input "537"
click at [313, 182] on div "Origin Charges Please enter leg name Leg Name Already Exists Delete Leg Sub Tot…" at bounding box center [285, 186] width 444 height 14
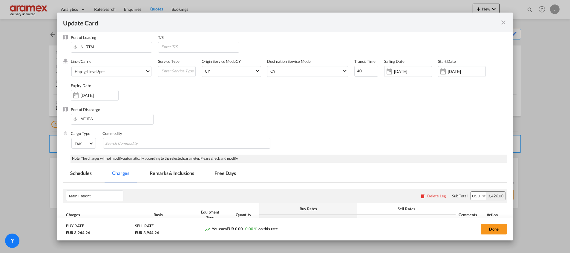
scroll to position [0, 0]
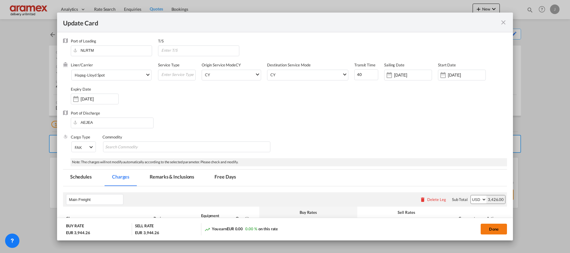
click at [492, 227] on button "Done" at bounding box center [494, 228] width 26 height 11
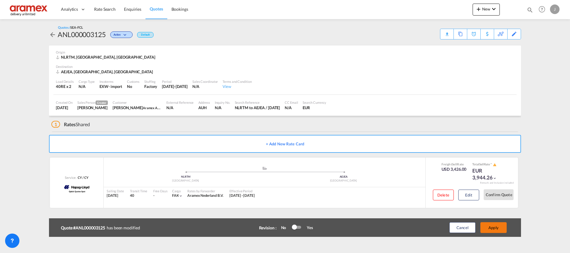
click at [494, 227] on button "Apply" at bounding box center [493, 227] width 26 height 11
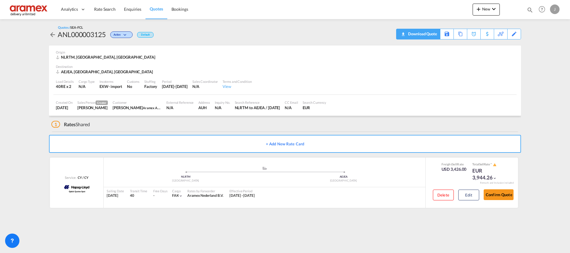
click at [434, 33] on div "Download Quote" at bounding box center [422, 34] width 30 height 10
click at [444, 33] on div "Copy Quote" at bounding box center [454, 34] width 20 height 10
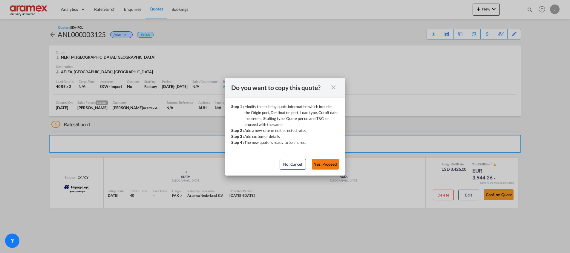
click at [324, 165] on button "Yes, Proceed" at bounding box center [325, 164] width 27 height 11
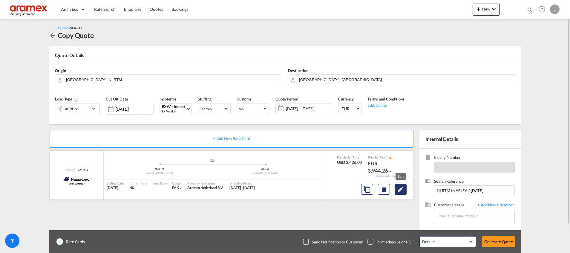
click at [401, 191] on md-icon "Edit" at bounding box center [400, 189] width 7 height 7
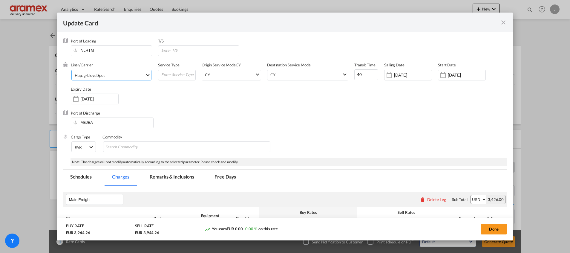
click at [113, 76] on span "Hapag-Lloyd Spot" at bounding box center [110, 75] width 70 height 5
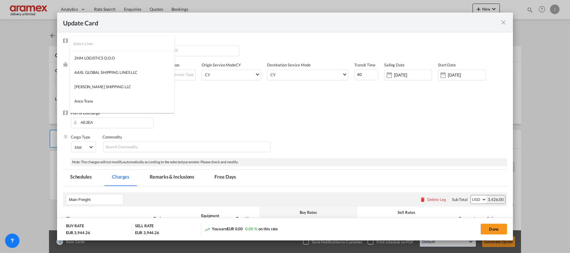
scroll to position [571, 0]
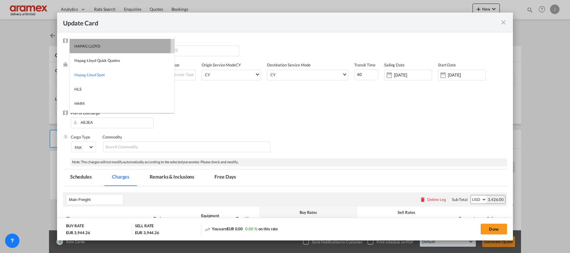
click at [85, 45] on div "HAPAG LLOYD" at bounding box center [87, 45] width 26 height 5
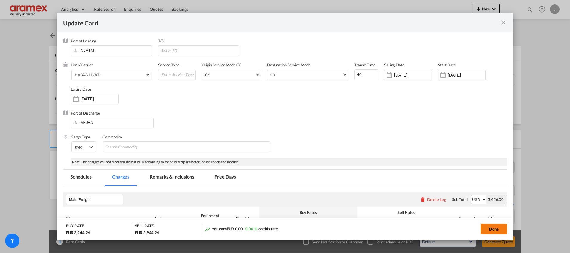
click at [493, 229] on button "Done" at bounding box center [494, 228] width 26 height 11
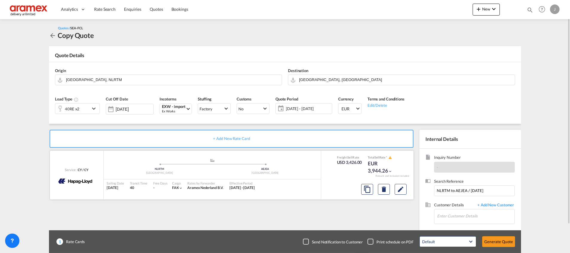
scroll to position [32, 0]
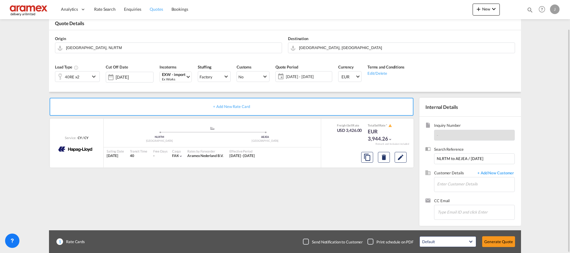
click at [156, 8] on span "Quotes" at bounding box center [156, 9] width 13 height 5
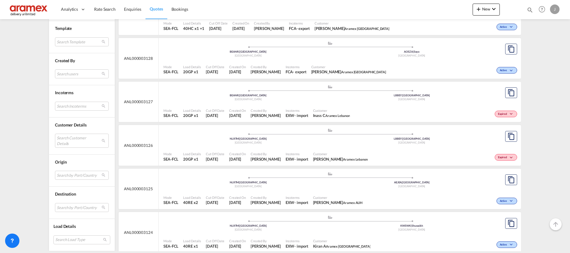
scroll to position [851, 0]
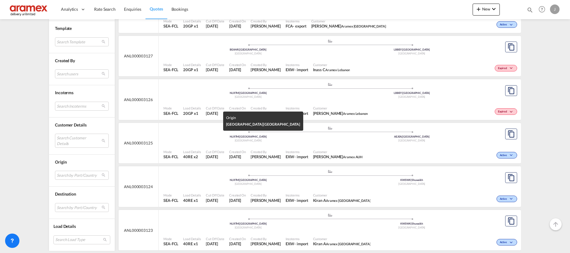
click at [289, 140] on div "Netherlands" at bounding box center [248, 141] width 164 height 4
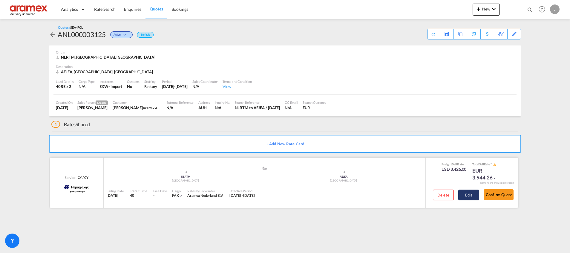
click at [470, 191] on button "Edit" at bounding box center [468, 194] width 21 height 11
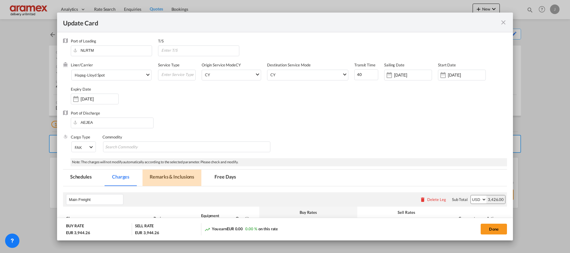
click at [165, 178] on md-tab-item "Remarks & Inclusions" at bounding box center [171, 177] width 59 height 16
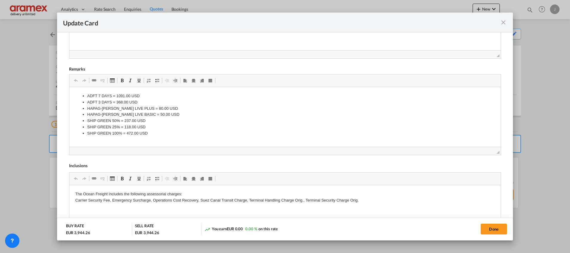
scroll to position [267, 0]
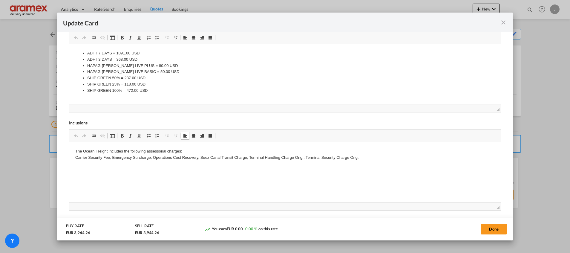
drag, startPoint x: 76, startPoint y: 152, endPoint x: 79, endPoint y: 161, distance: 9.5
click at [76, 151] on p "The Ocean Freight includes the following assessorial charges: Carrier Security …" at bounding box center [284, 154] width 419 height 13
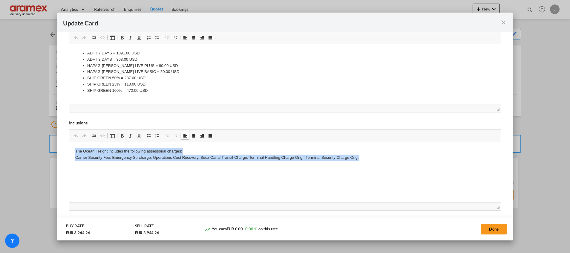
drag, startPoint x: 75, startPoint y: 151, endPoint x: 453, endPoint y: 200, distance: 381.9
click at [453, 167] on html "The Ocean Freight includes the following assessorial charges: Carrier Security …" at bounding box center [284, 154] width 431 height 24
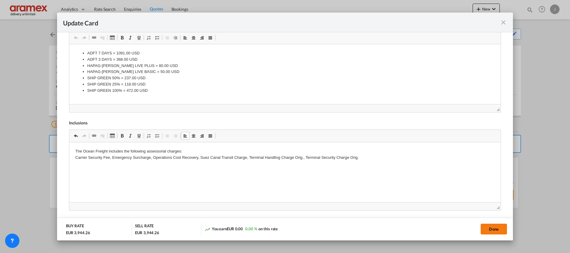
click at [493, 223] on button "Done" at bounding box center [494, 228] width 26 height 11
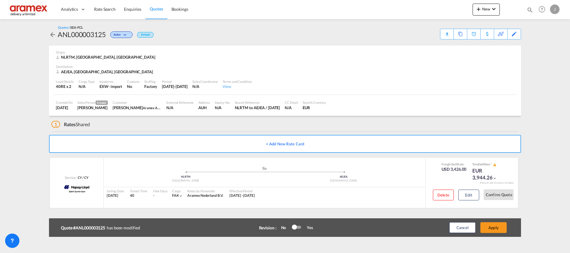
scroll to position [85, 0]
click at [493, 224] on button "Apply" at bounding box center [493, 227] width 26 height 11
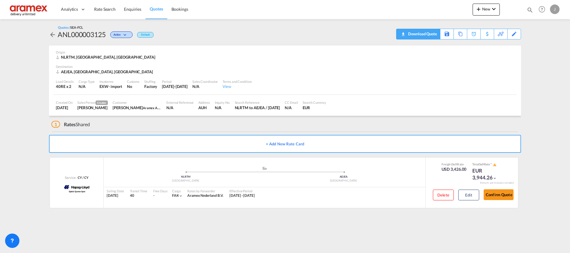
click at [429, 31] on div "Download Quote" at bounding box center [422, 34] width 30 height 10
click at [471, 198] on button "Edit" at bounding box center [468, 194] width 21 height 11
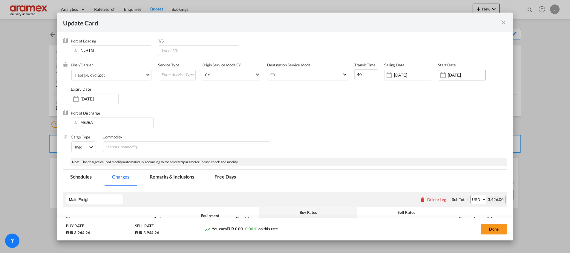
click at [455, 73] on input "[DATE]" at bounding box center [467, 75] width 38 height 5
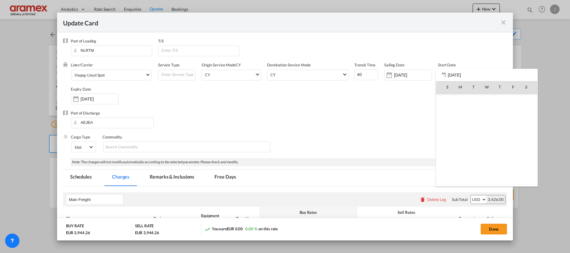
scroll to position [138370, 0]
click at [484, 137] on span "17" at bounding box center [486, 139] width 13 height 13
type input "[DATE]"
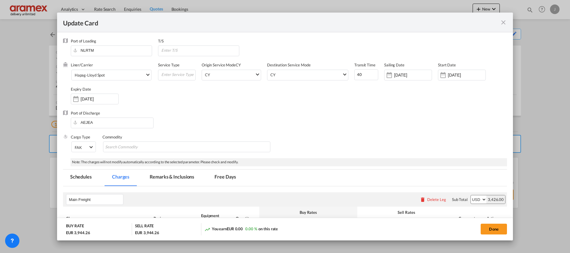
click at [94, 94] on div "[DATE]" at bounding box center [95, 98] width 48 height 11
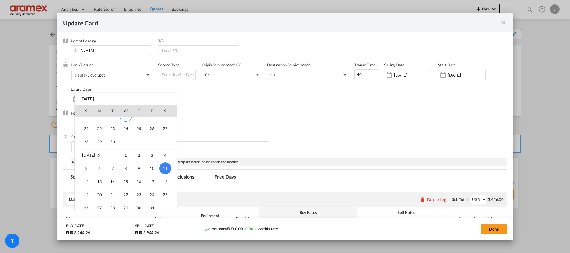
scroll to position [34, 0]
click at [113, 154] on span "30" at bounding box center [113, 155] width 12 height 12
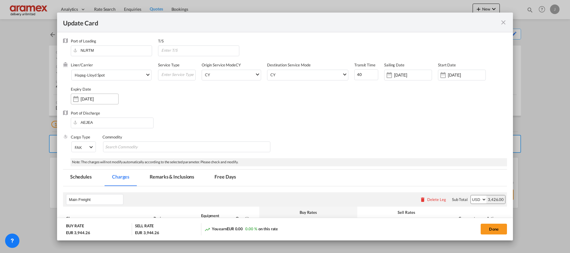
click at [93, 99] on input "[DATE]" at bounding box center [100, 98] width 38 height 5
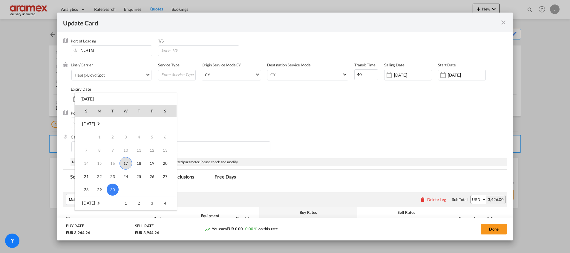
click at [125, 162] on span "17" at bounding box center [125, 163] width 13 height 13
type input "[DATE]"
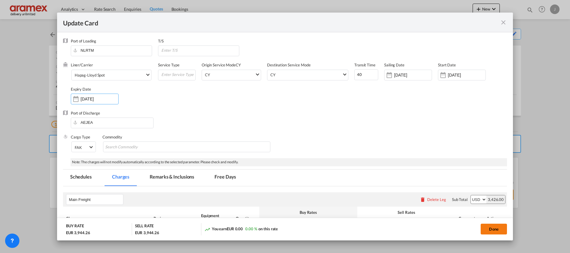
click at [493, 228] on button "Done" at bounding box center [494, 228] width 26 height 11
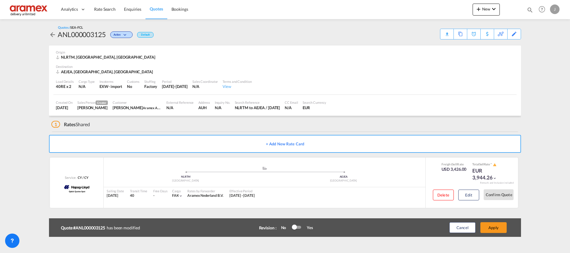
click at [493, 227] on button "Apply" at bounding box center [493, 227] width 26 height 11
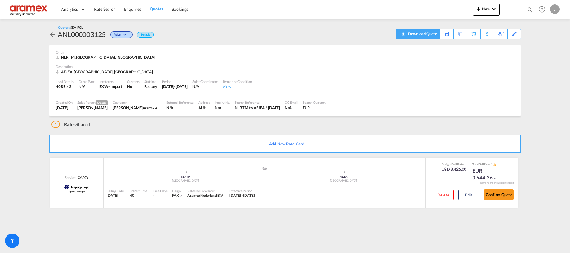
click at [430, 34] on div "Download Quote" at bounding box center [422, 34] width 30 height 10
click at [444, 33] on div "Copy Quote" at bounding box center [454, 34] width 20 height 10
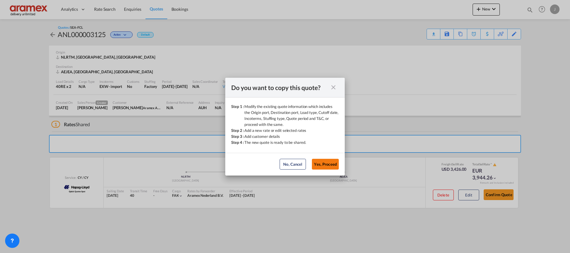
click at [326, 162] on button "Yes, Proceed" at bounding box center [325, 164] width 27 height 11
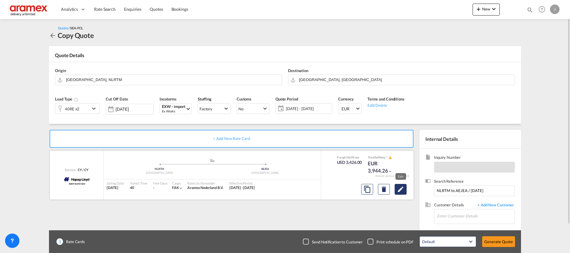
click at [398, 188] on md-icon "Edit" at bounding box center [400, 189] width 7 height 7
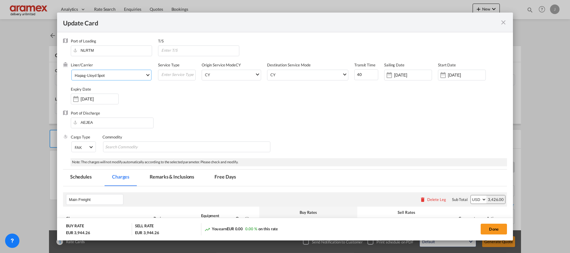
click at [119, 73] on span "Hapag-Lloyd Spot" at bounding box center [110, 75] width 70 height 5
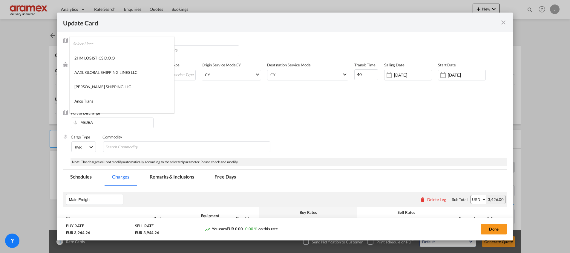
scroll to position [571, 0]
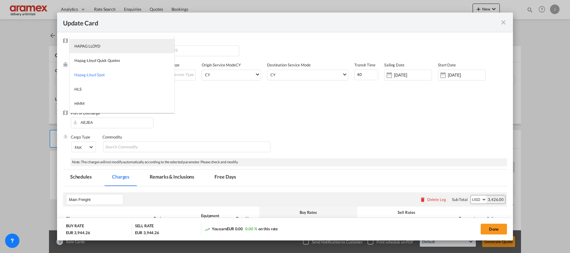
click at [110, 47] on md-option "HAPAG LLOYD" at bounding box center [122, 46] width 105 height 14
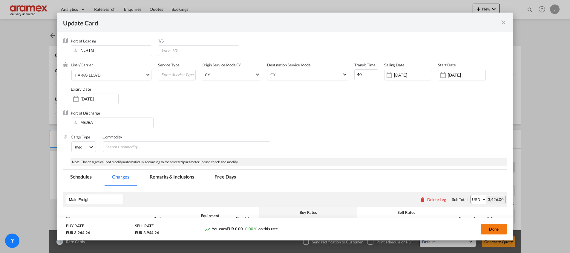
click at [491, 227] on button "Done" at bounding box center [494, 228] width 26 height 11
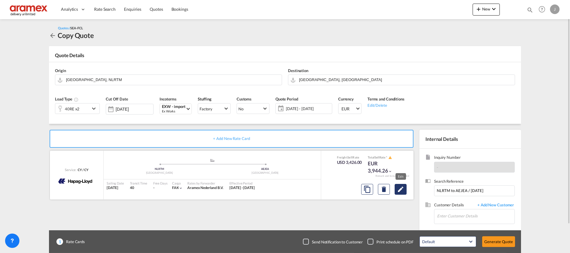
click at [400, 190] on md-icon "Edit" at bounding box center [400, 189] width 7 height 7
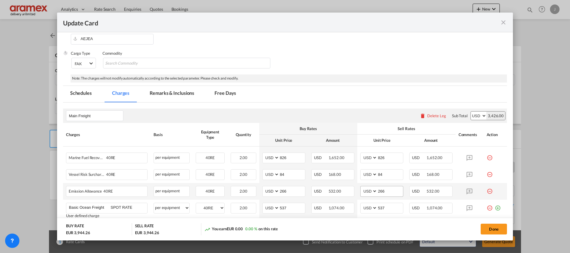
scroll to position [134, 0]
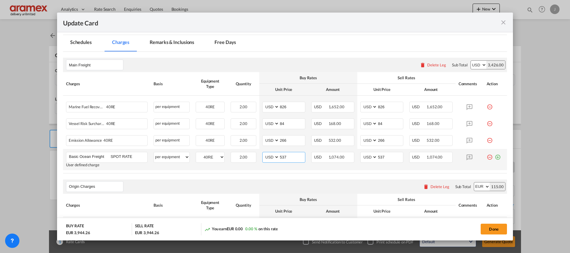
click at [283, 157] on input "537" at bounding box center [292, 156] width 26 height 9
paste input "824"
type input "824"
click at [384, 157] on input "537" at bounding box center [390, 156] width 26 height 9
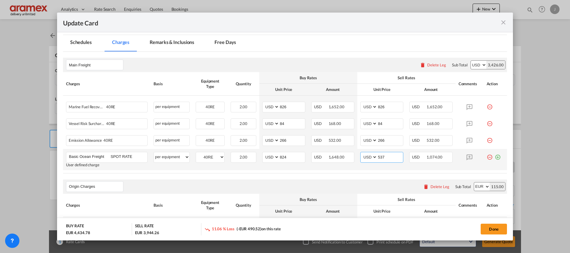
click at [384, 157] on input "537" at bounding box center [390, 156] width 26 height 9
paste input "824"
type input "824"
click at [355, 188] on div "Origin Charges Please enter leg name Leg Name Already Exists Delete Leg Sub Tot…" at bounding box center [285, 186] width 444 height 14
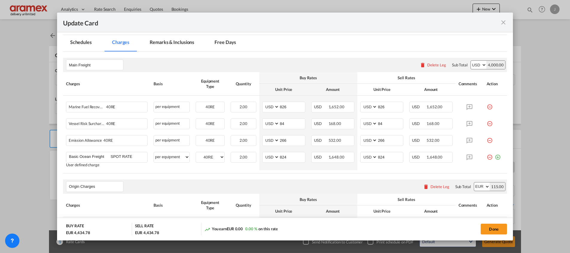
click at [176, 43] on md-tab-item "Remarks & Inclusions" at bounding box center [171, 43] width 59 height 16
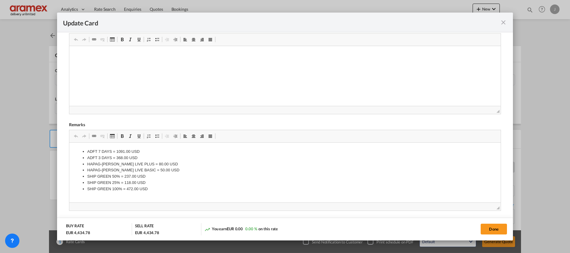
scroll to position [224, 0]
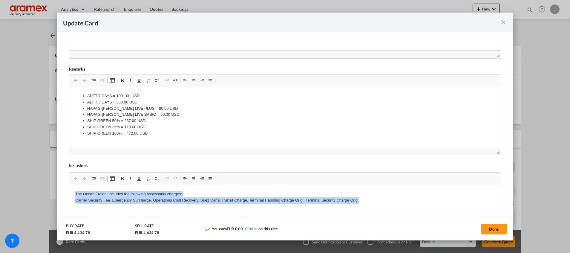
drag, startPoint x: 76, startPoint y: 194, endPoint x: 407, endPoint y: 204, distance: 331.4
click at [407, 204] on html "The Ocean Freight includes the following assessorial charges: Carrier Security …" at bounding box center [284, 197] width 431 height 24
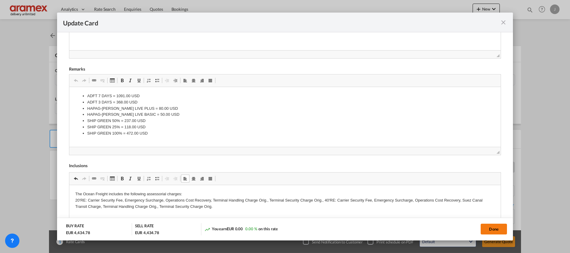
click at [497, 226] on button "Done" at bounding box center [494, 228] width 26 height 11
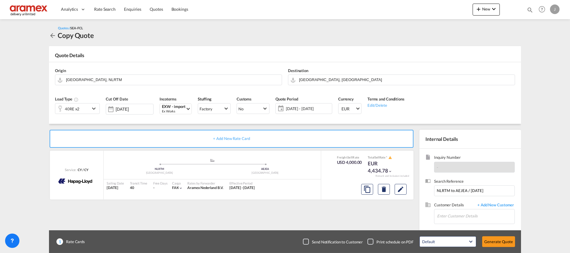
scroll to position [85, 0]
click at [402, 191] on md-icon "Edit" at bounding box center [400, 189] width 7 height 7
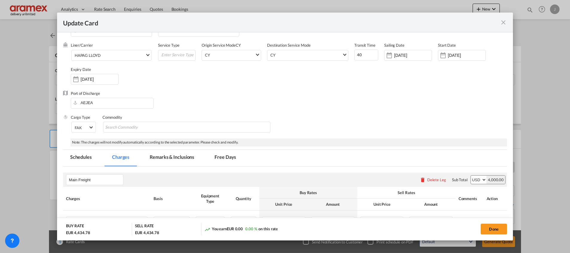
scroll to position [0, 0]
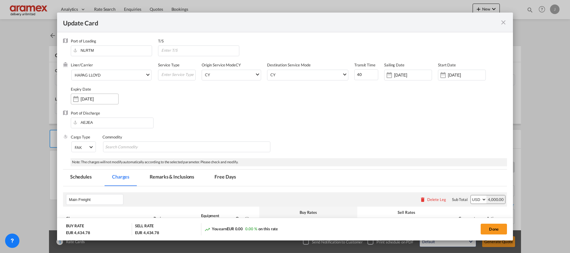
click at [91, 98] on input "[DATE]" at bounding box center [100, 98] width 38 height 5
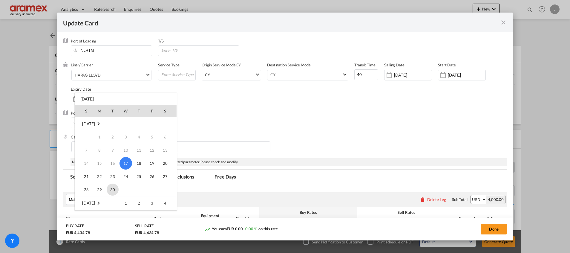
click at [111, 189] on span "30" at bounding box center [113, 189] width 12 height 12
type input "[DATE]"
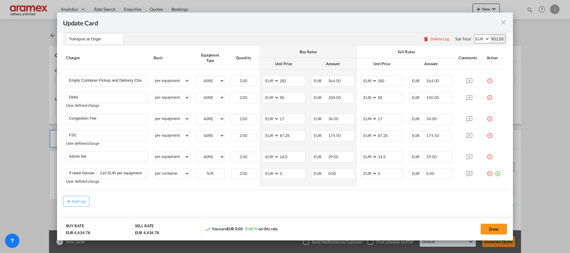
scroll to position [377, 0]
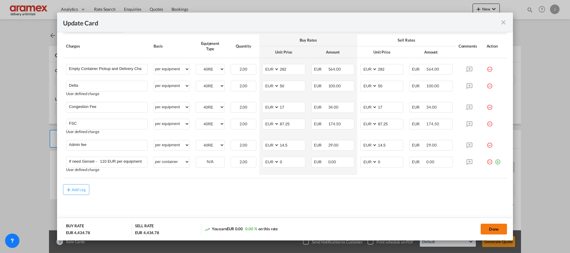
click at [492, 226] on button "Done" at bounding box center [494, 228] width 26 height 11
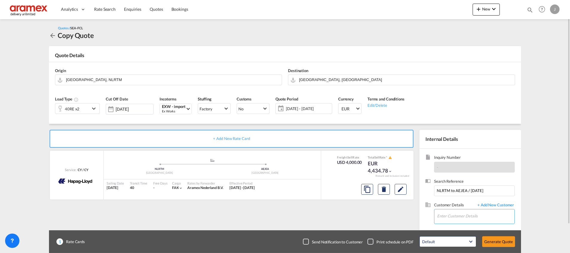
click at [445, 215] on input "Enter Customer Details" at bounding box center [475, 215] width 77 height 13
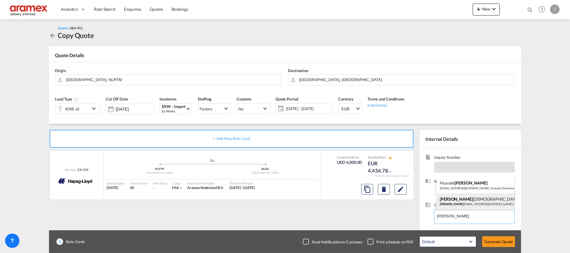
click at [464, 201] on div "[PERSON_NAME] [PERSON_NAME] [PERSON_NAME][EMAIL_ADDRESS][DOMAIN_NAME] | Aramex …" at bounding box center [476, 201] width 78 height 16
type input "Aramex AUH, [PERSON_NAME], [EMAIL_ADDRESS][DOMAIN_NAME]"
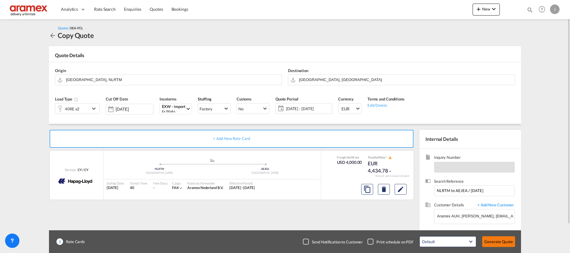
click at [496, 241] on button "Generate Quote" at bounding box center [498, 241] width 33 height 11
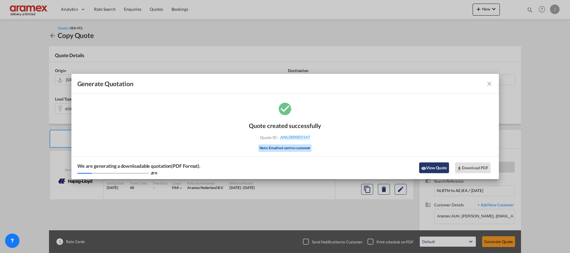
click at [438, 167] on button "View Quote" at bounding box center [434, 167] width 30 height 11
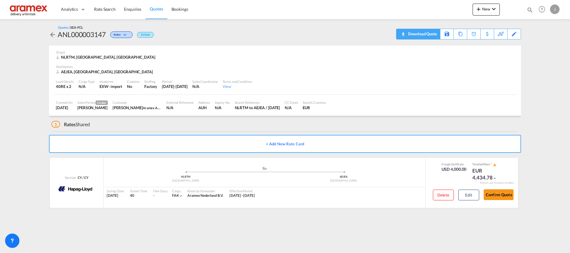
click at [425, 36] on div "Download Quote" at bounding box center [422, 34] width 30 height 10
